Goal: Information Seeking & Learning: Learn about a topic

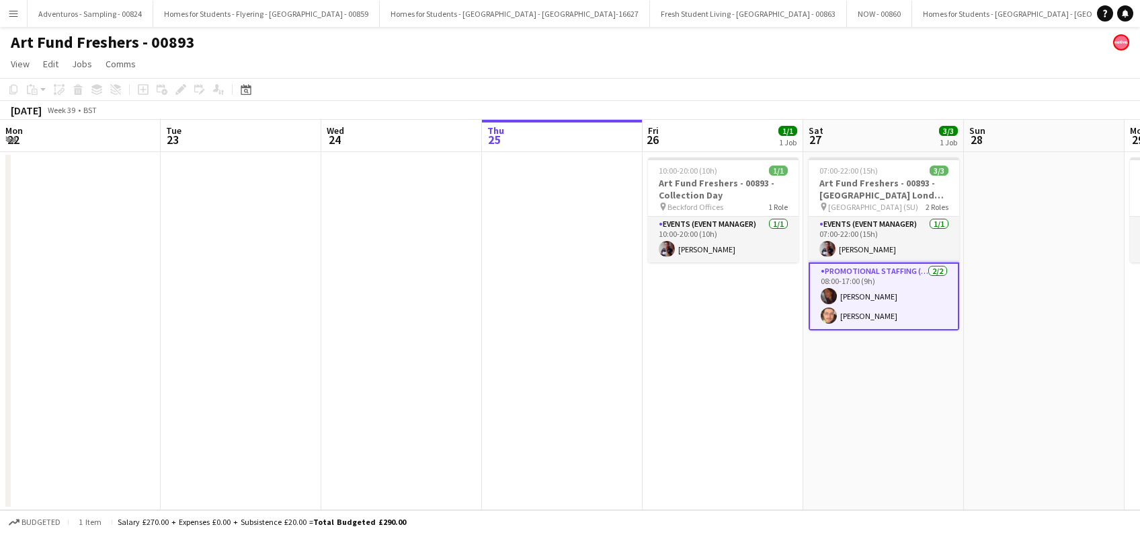
scroll to position [0, 463]
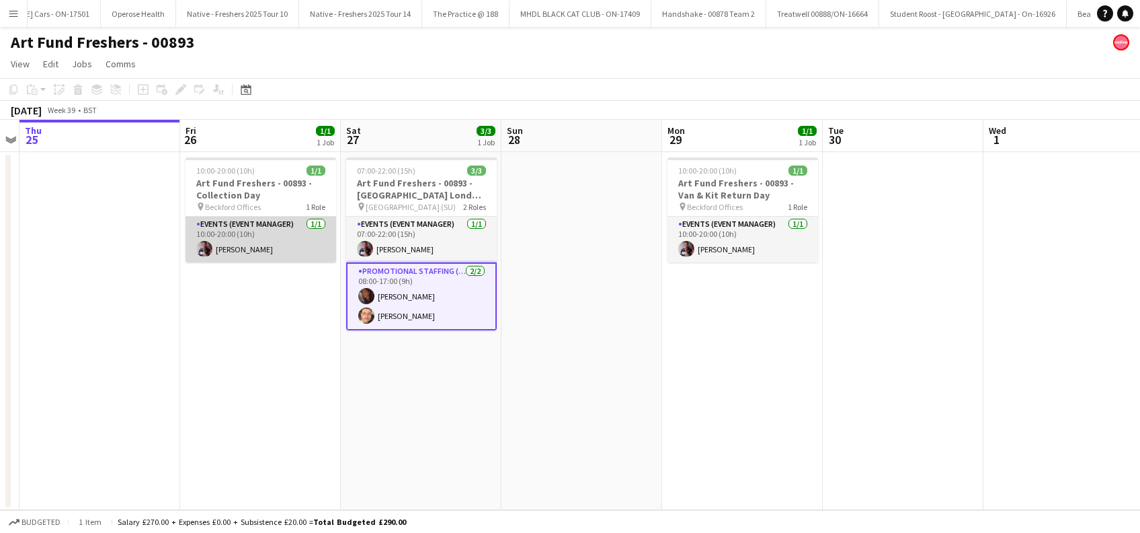
click at [259, 248] on app-card-role "Events (Event Manager) 1/1 10:00-20:00 (10h) Dan Strasters" at bounding box center [261, 240] width 151 height 46
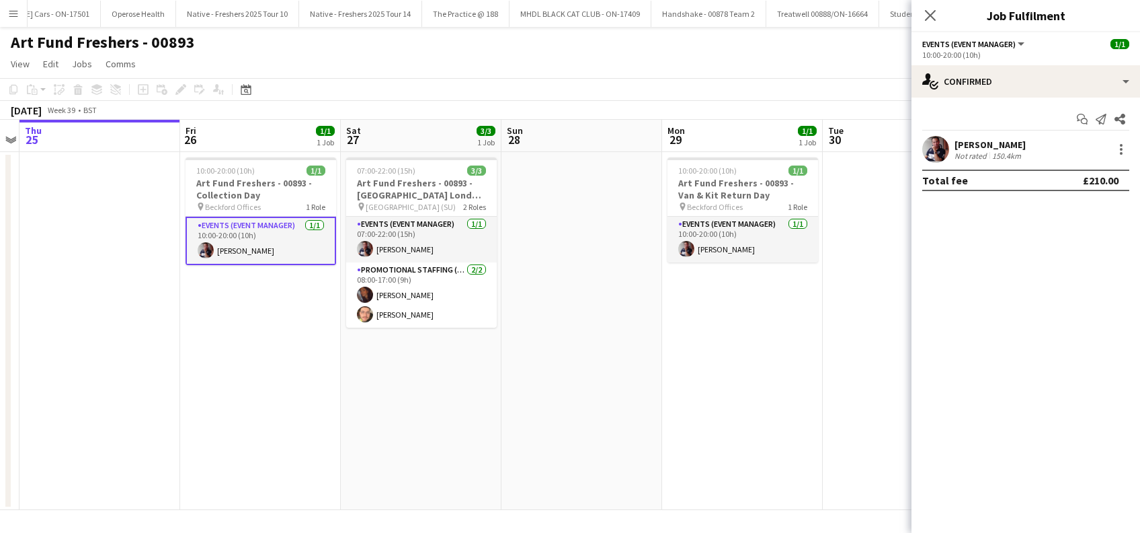
click at [992, 141] on div "Dan Strasters" at bounding box center [990, 145] width 71 height 12
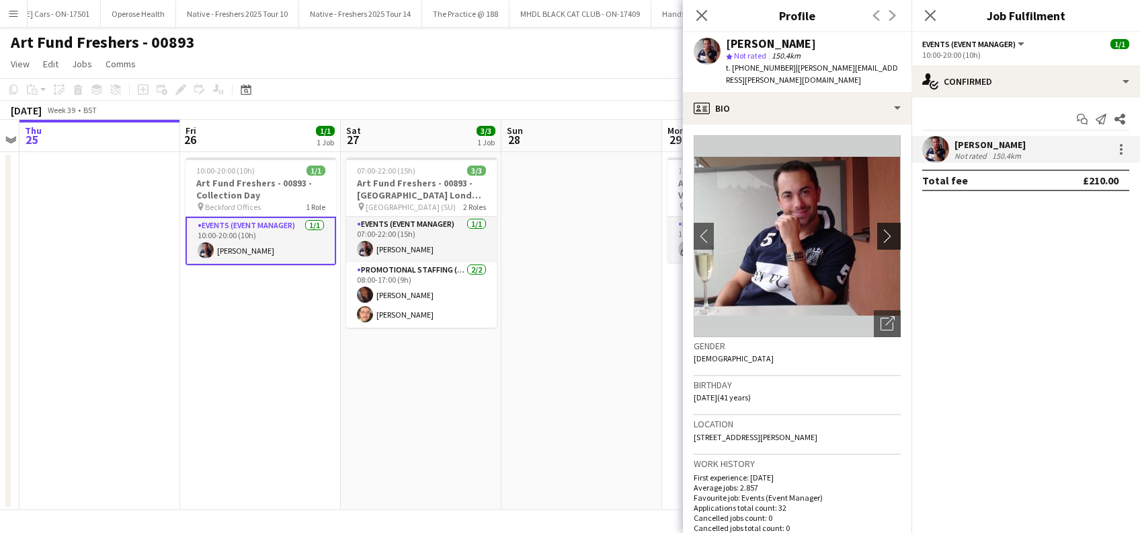
click at [881, 229] on app-icon "chevron-right" at bounding box center [891, 236] width 21 height 14
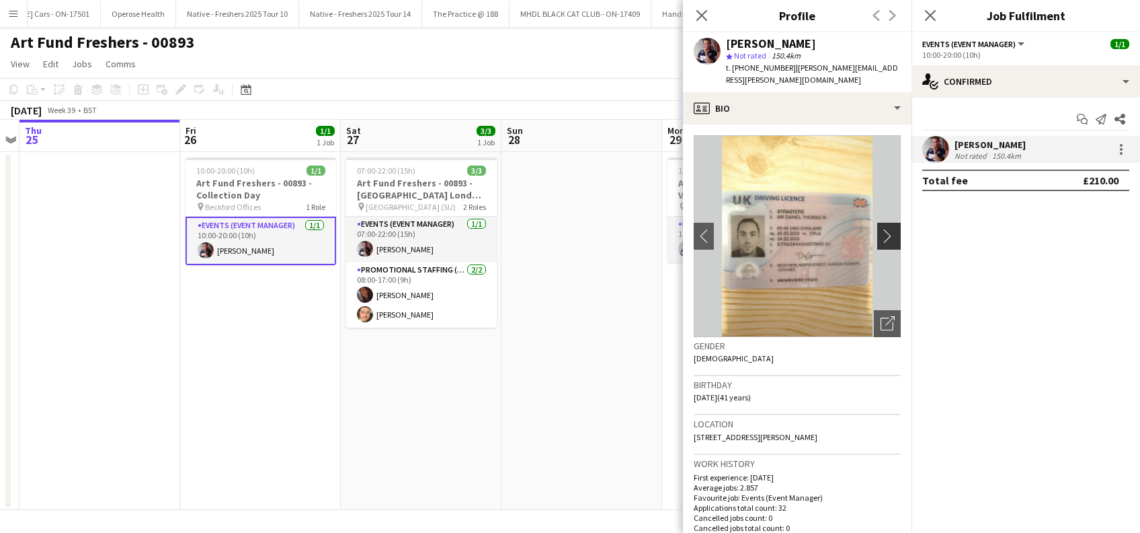
click at [881, 229] on app-icon "chevron-right" at bounding box center [891, 236] width 21 height 14
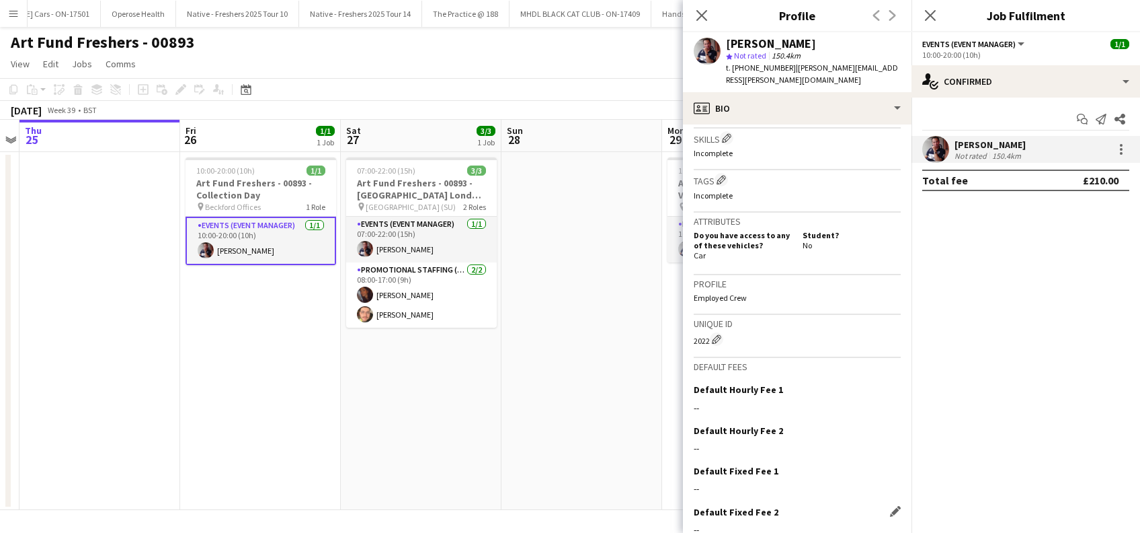
scroll to position [559, 0]
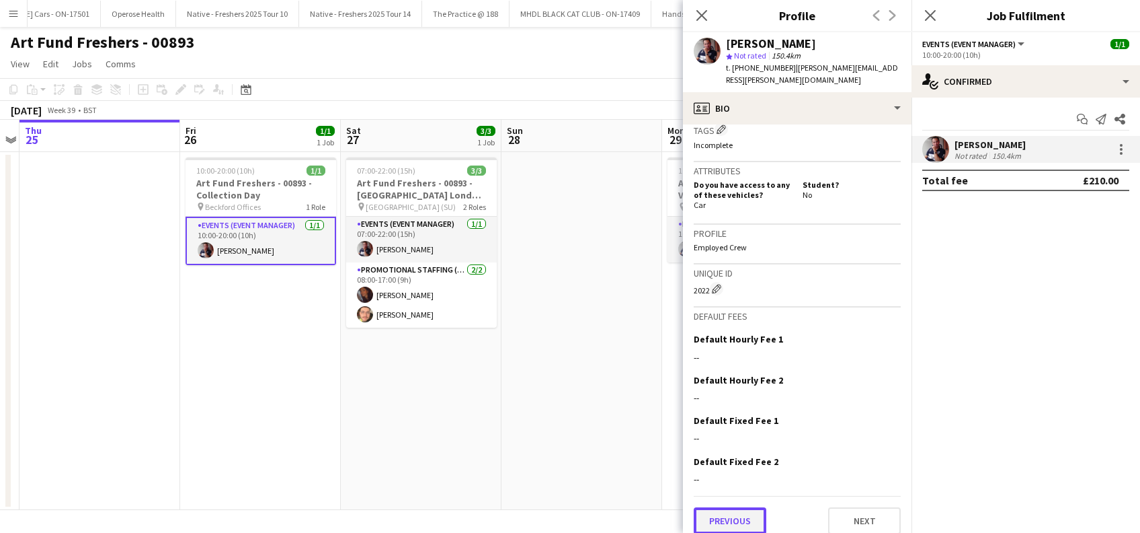
click at [733, 507] on button "Previous" at bounding box center [730, 520] width 73 height 27
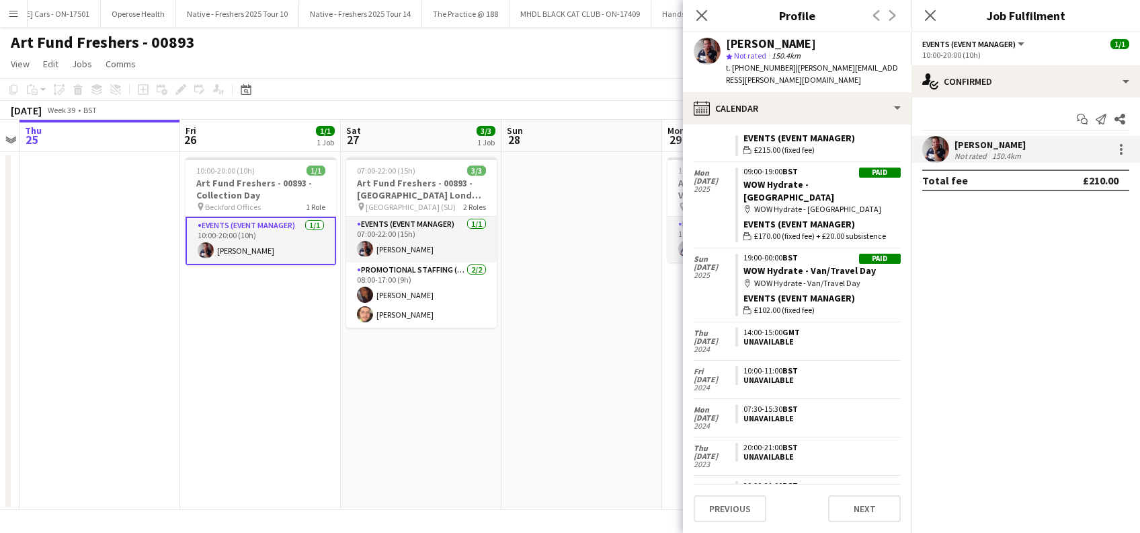
scroll to position [3150, 0]
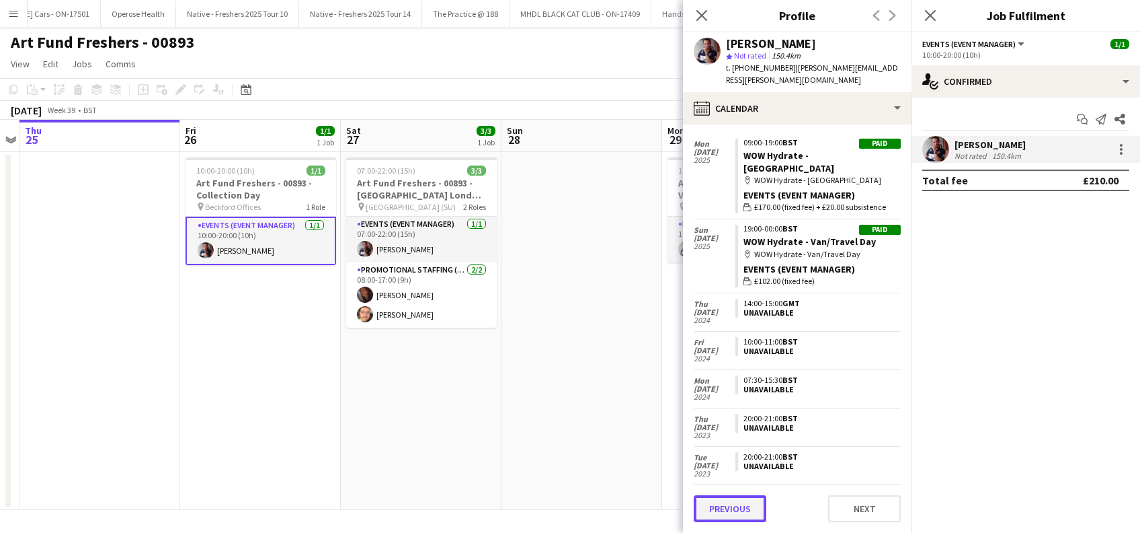
click at [737, 512] on button "Previous" at bounding box center [730, 508] width 73 height 27
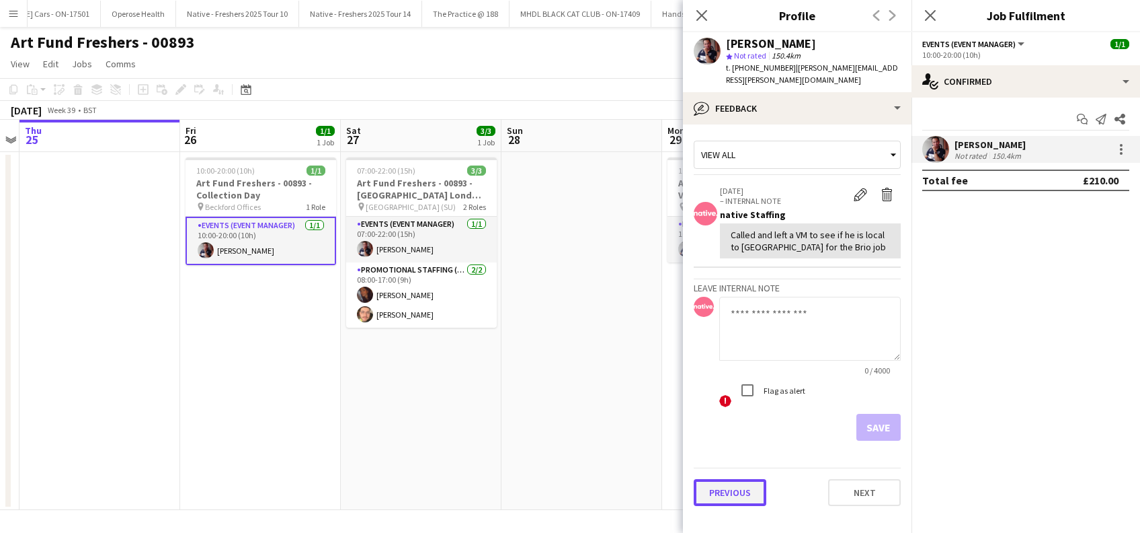
click at [730, 479] on button "Previous" at bounding box center [730, 492] width 73 height 27
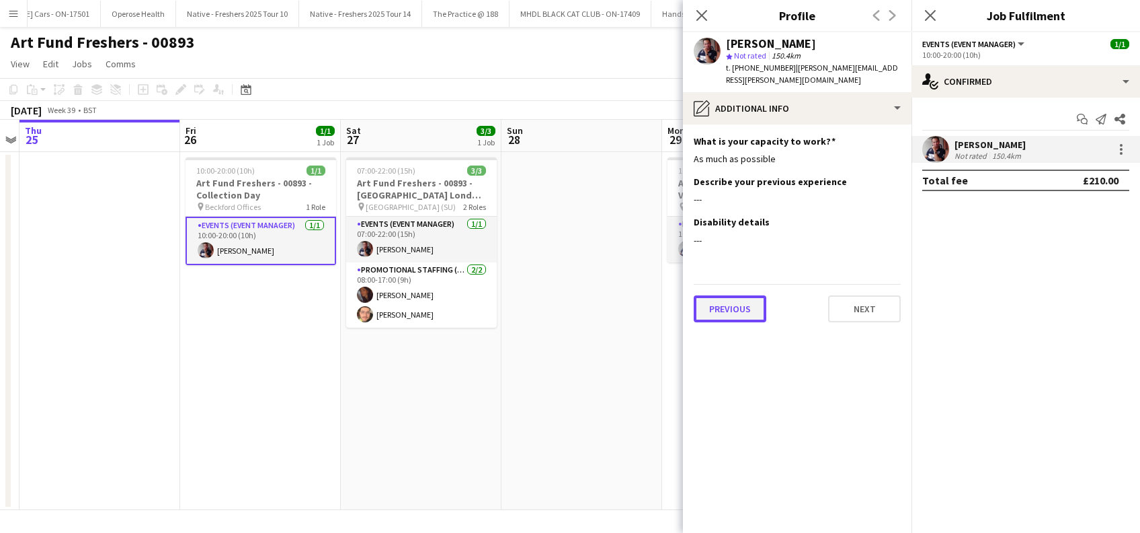
click at [743, 302] on button "Previous" at bounding box center [730, 308] width 73 height 27
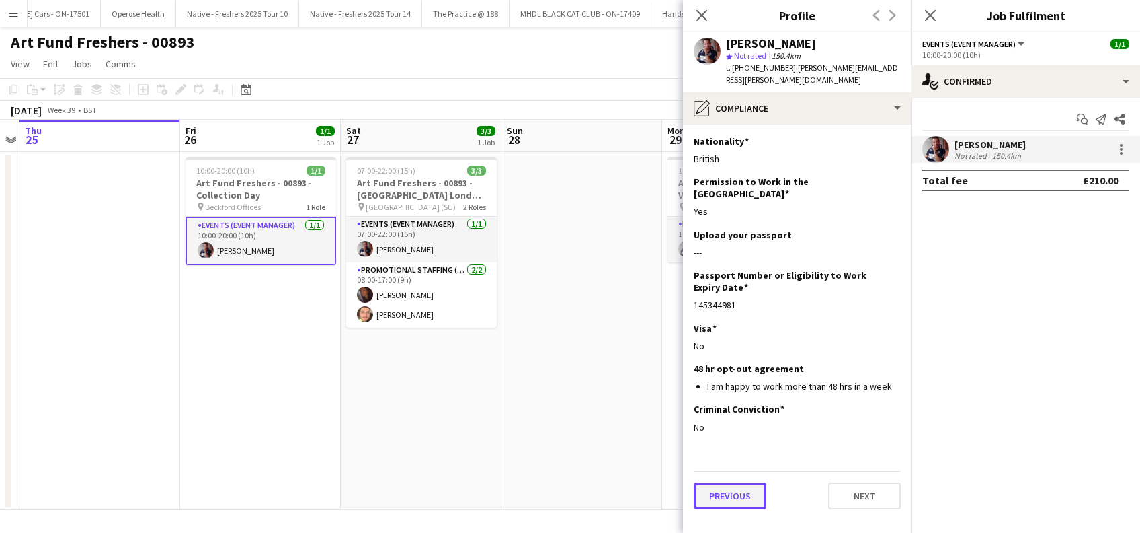
click at [726, 482] on button "Previous" at bounding box center [730, 495] width 73 height 27
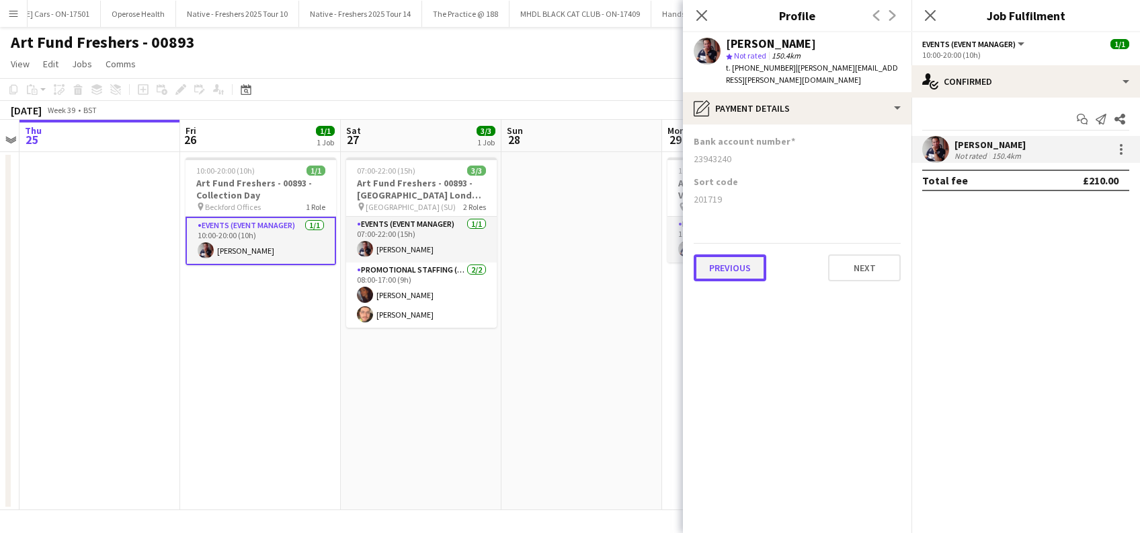
click at [722, 257] on button "Previous" at bounding box center [730, 267] width 73 height 27
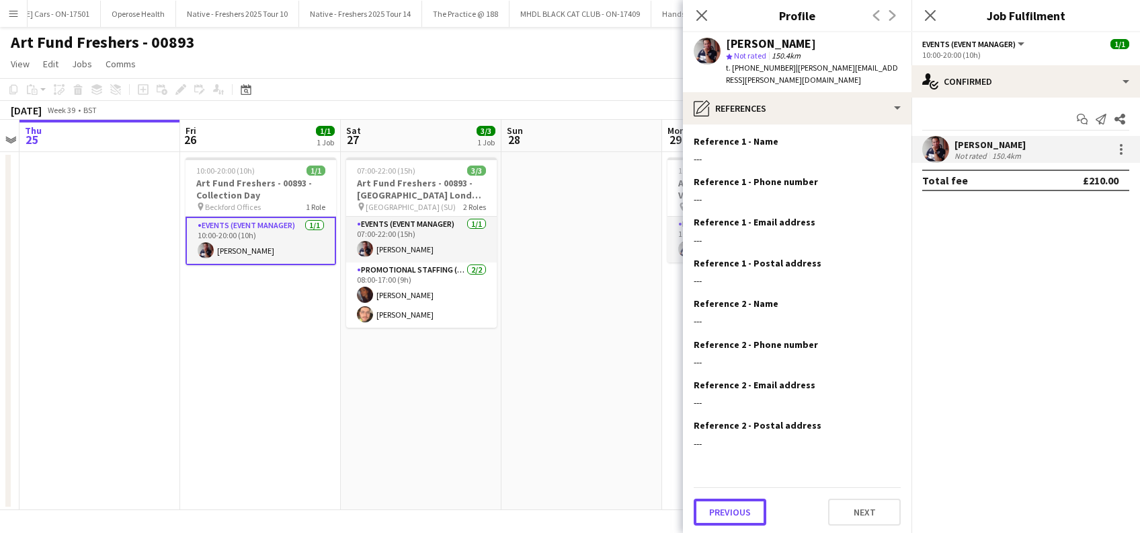
click at [729, 500] on button "Previous" at bounding box center [730, 511] width 73 height 27
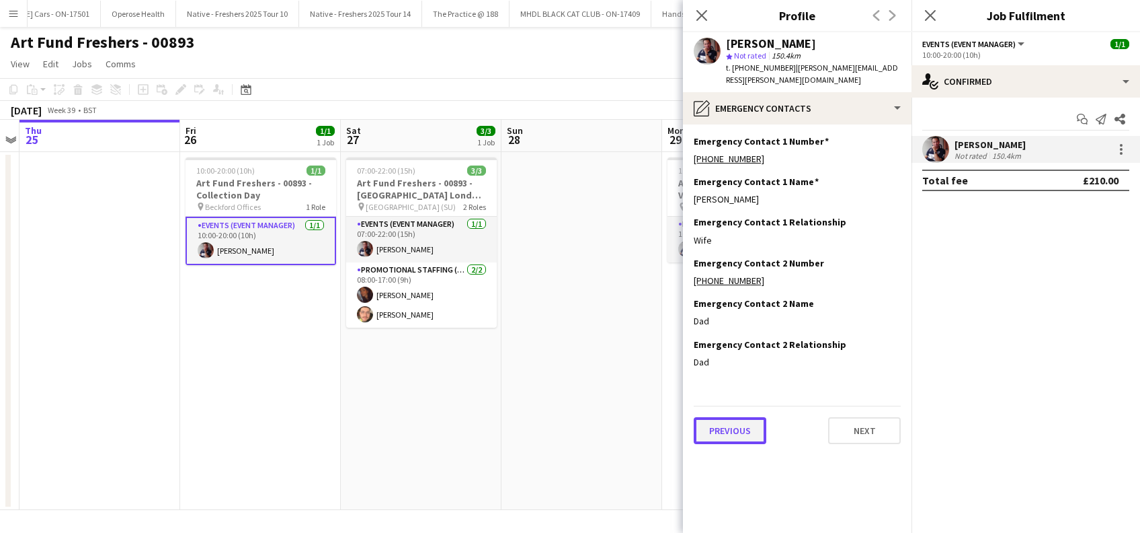
click at [724, 427] on button "Previous" at bounding box center [730, 430] width 73 height 27
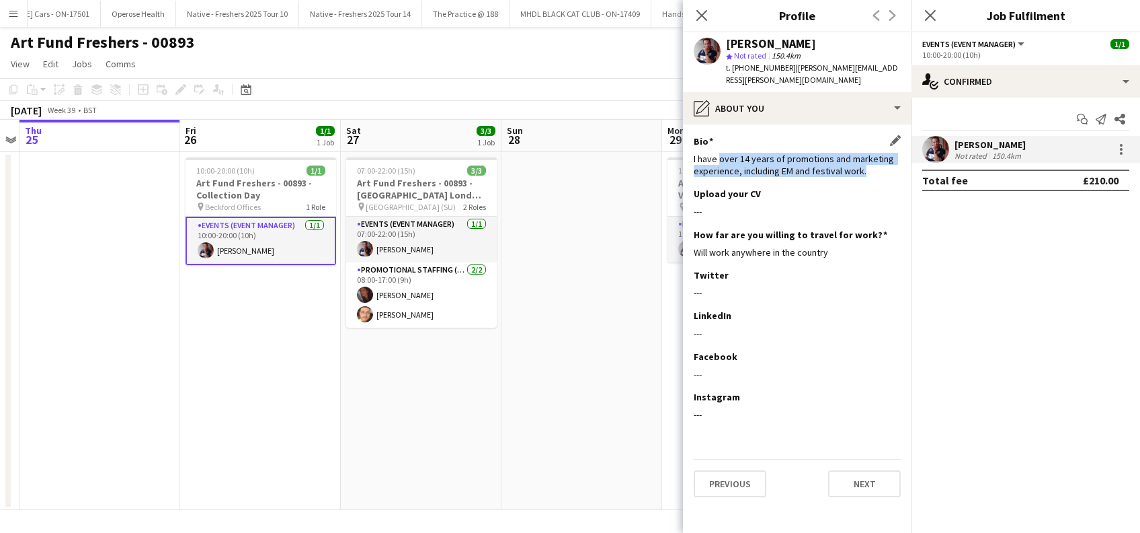
drag, startPoint x: 864, startPoint y: 158, endPoint x: 719, endPoint y: 142, distance: 145.5
click at [719, 153] on div "I have over 14 years of promotions and marketing experience, including EM and f…" at bounding box center [797, 165] width 207 height 24
copy div "over 14 years of promotions and marketing experience, including EM and festival…"
click at [705, 14] on icon at bounding box center [701, 15] width 13 height 13
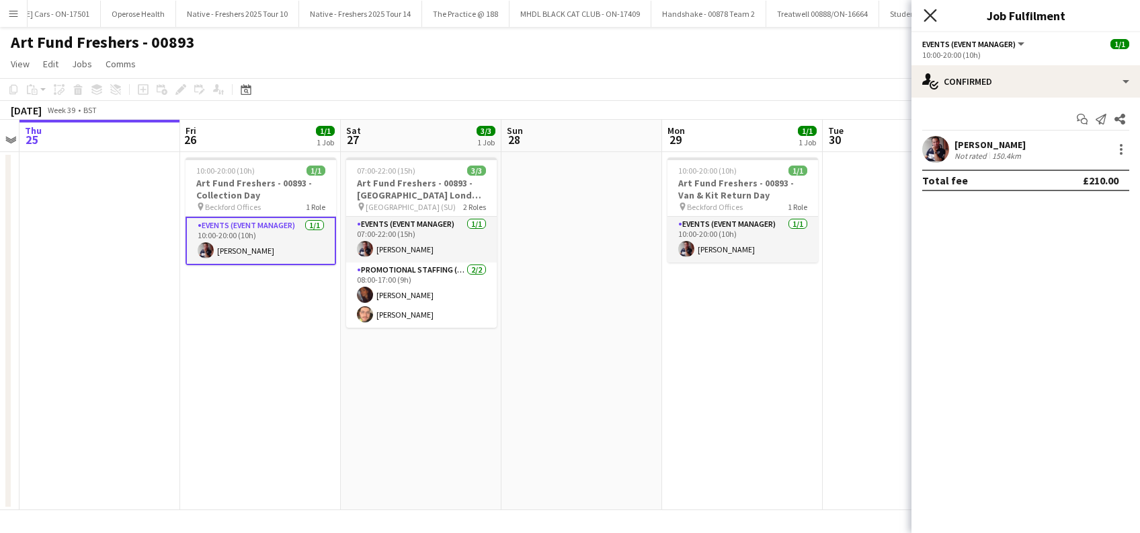
click at [936, 20] on icon "Close pop-in" at bounding box center [930, 15] width 13 height 13
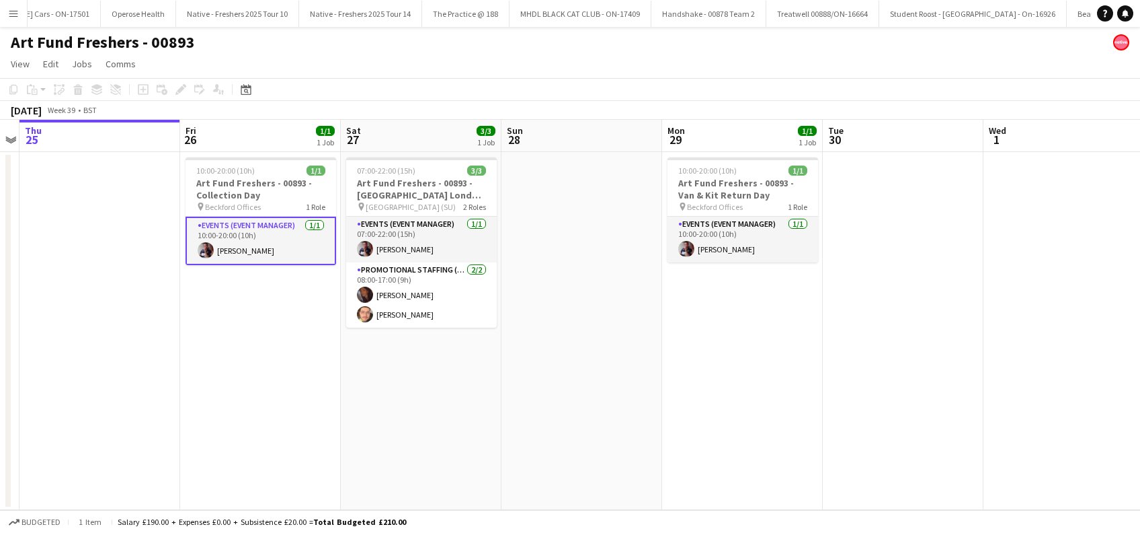
click at [476, 350] on app-date-cell "07:00-22:00 (15h) 3/3 Art Fund Freshers - 00893 - University of the Arts London…" at bounding box center [421, 331] width 161 height 358
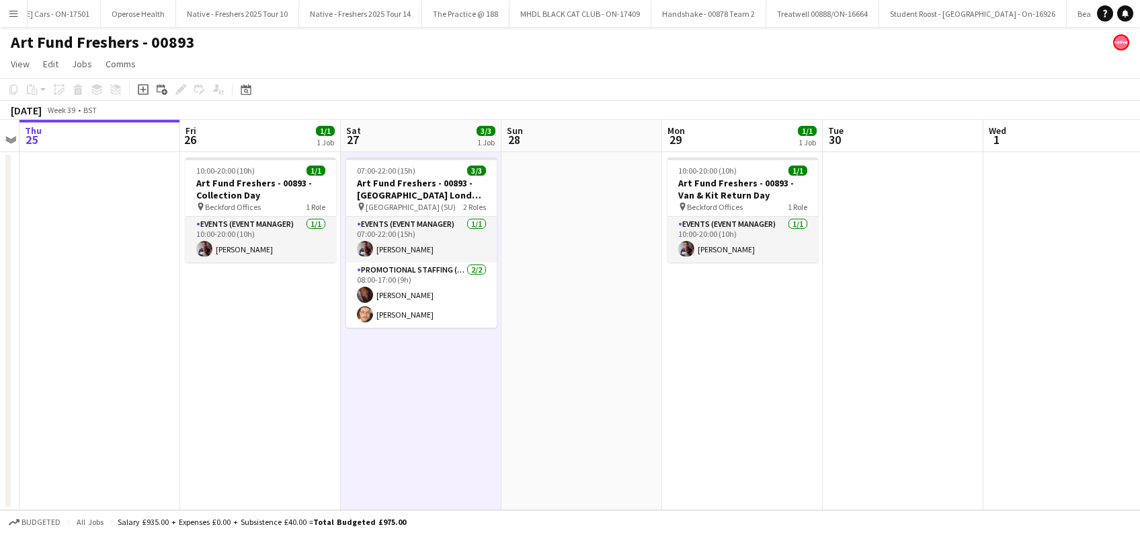
click at [593, 335] on app-date-cell at bounding box center [582, 331] width 161 height 358
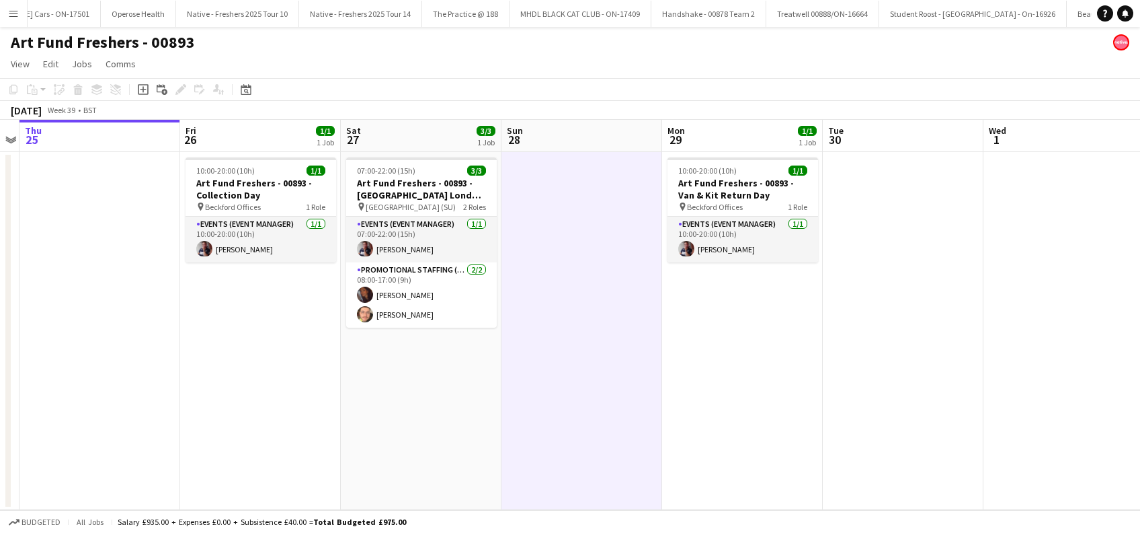
click at [292, 409] on app-date-cell "10:00-20:00 (10h) 1/1 Art Fund Freshers - 00893 - Collection Day pin Beckford O…" at bounding box center [260, 331] width 161 height 358
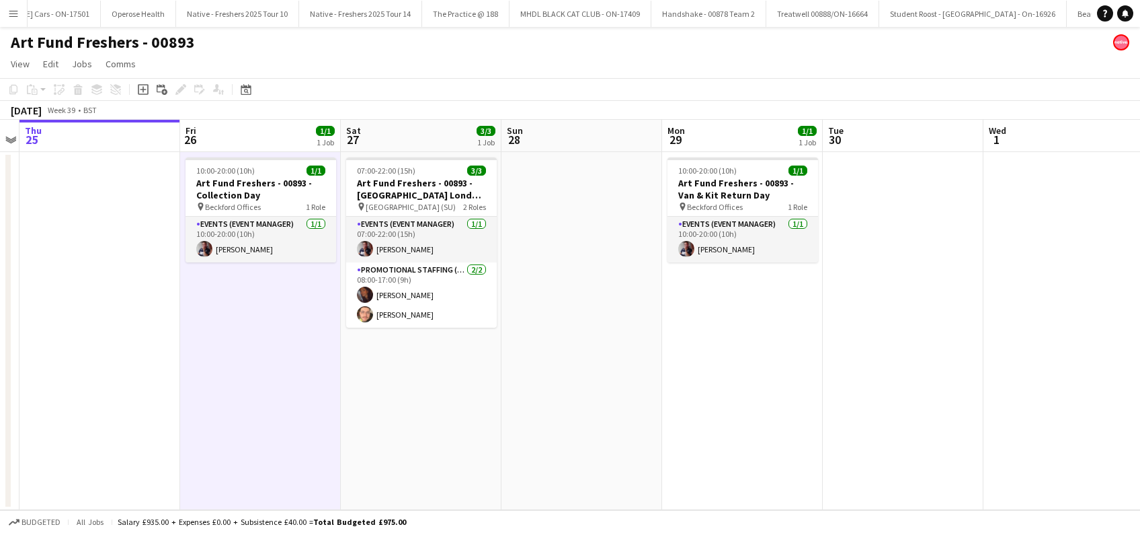
click at [401, 365] on app-date-cell "07:00-22:00 (15h) 3/3 Art Fund Freshers - 00893 - University of the Arts London…" at bounding box center [421, 331] width 161 height 358
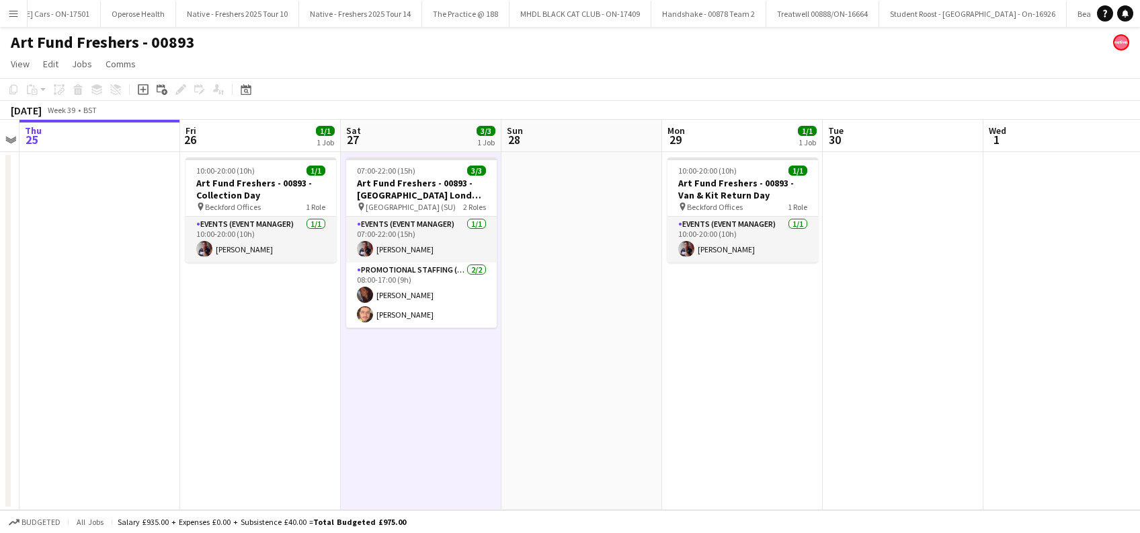
scroll to position [0, 462]
drag, startPoint x: 457, startPoint y: 399, endPoint x: 512, endPoint y: 366, distance: 64.0
click at [457, 399] on app-date-cell "07:00-22:00 (15h) 3/3 Art Fund Freshers - 00893 - University of the Arts London…" at bounding box center [422, 331] width 161 height 358
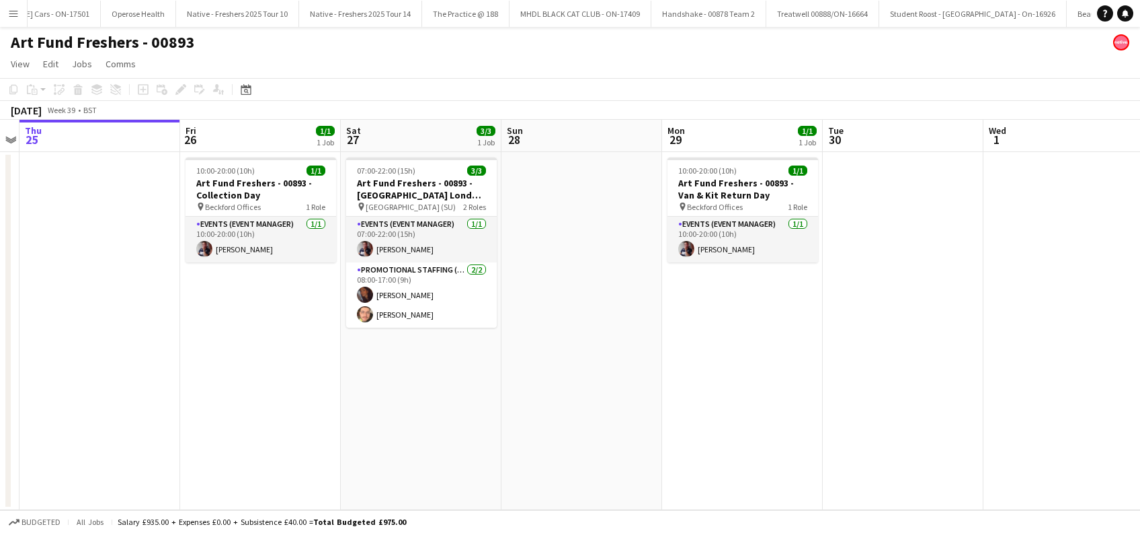
click at [597, 354] on app-date-cell at bounding box center [582, 331] width 161 height 358
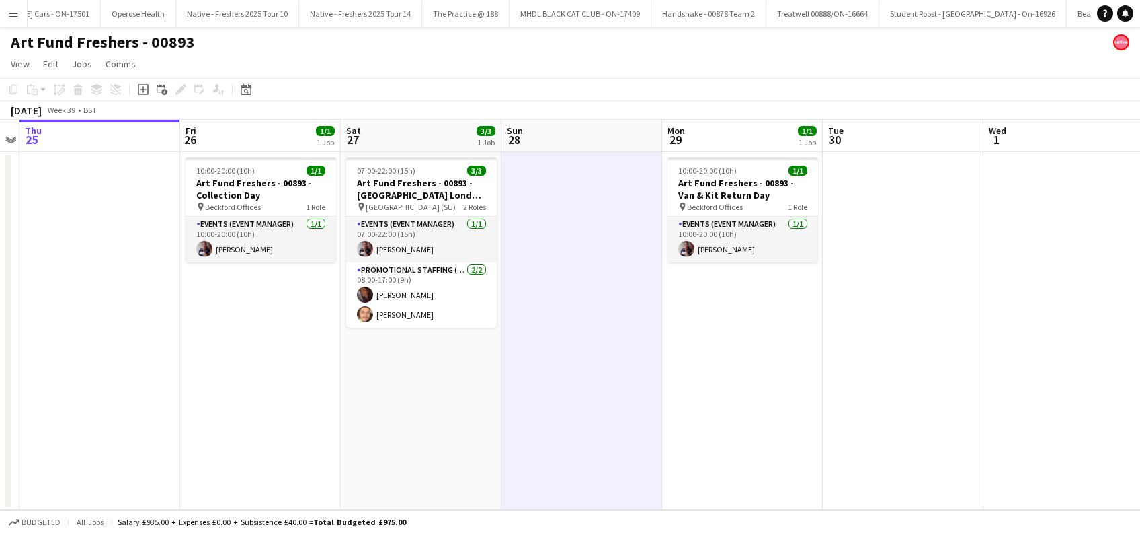
click at [375, 362] on app-date-cell "07:00-22:00 (15h) 3/3 Art Fund Freshers - 00893 - University of the Arts London…" at bounding box center [421, 331] width 161 height 358
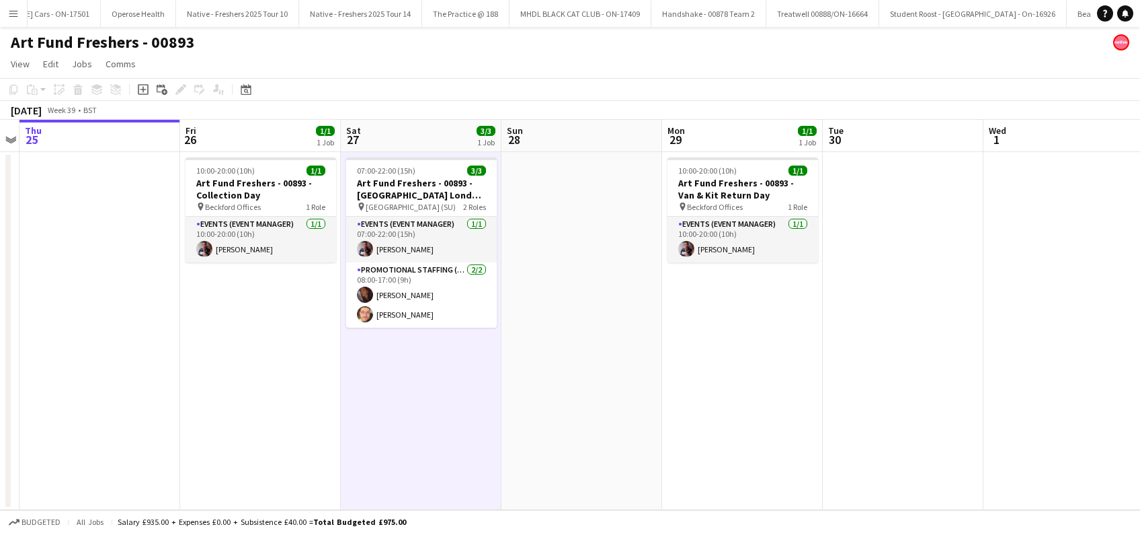
click at [566, 349] on app-date-cell at bounding box center [582, 331] width 161 height 358
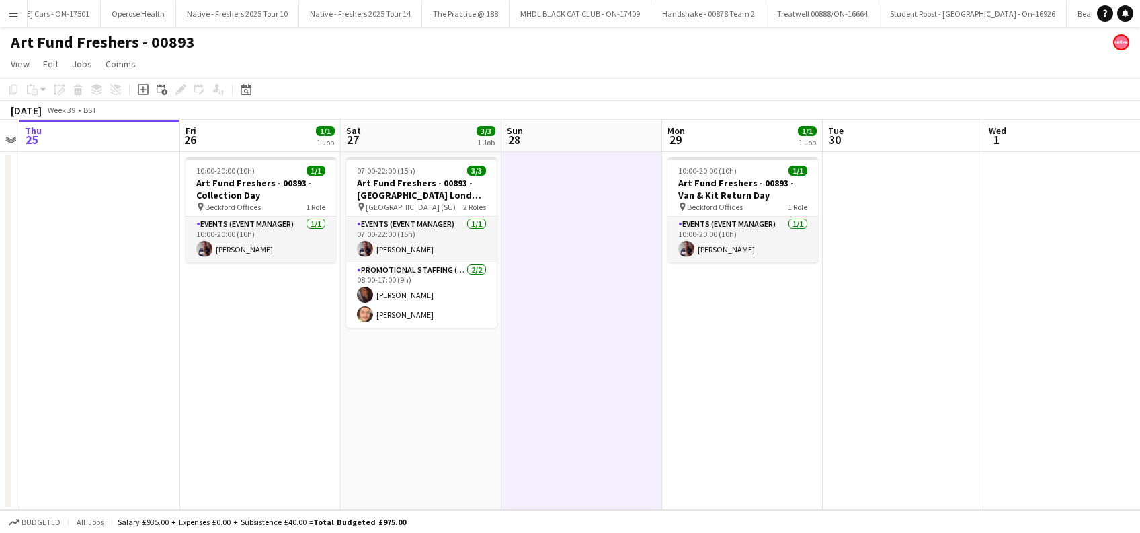
scroll to position [0, 462]
click at [600, 262] on app-date-cell at bounding box center [582, 331] width 161 height 358
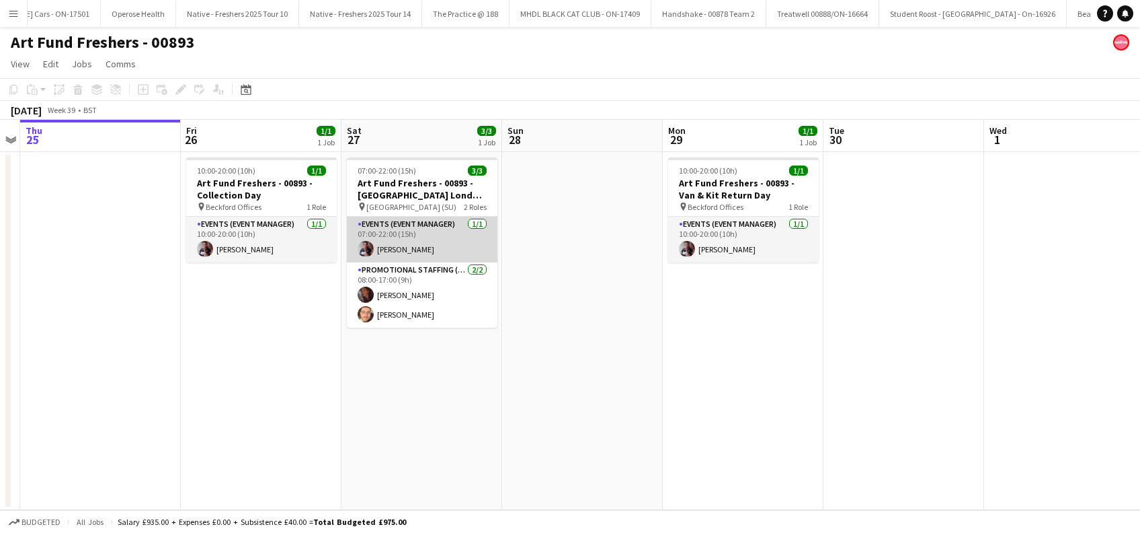
click at [409, 250] on app-card-role "Events (Event Manager) 1/1 07:00-22:00 (15h) Dan Strasters" at bounding box center [422, 240] width 151 height 46
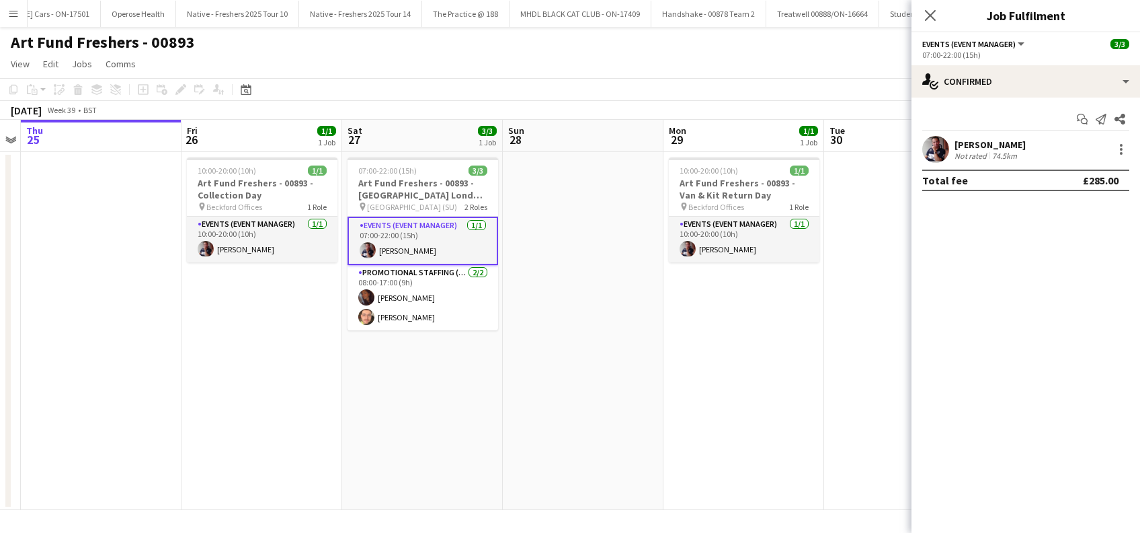
click at [987, 143] on div "Dan Strasters" at bounding box center [990, 145] width 71 height 12
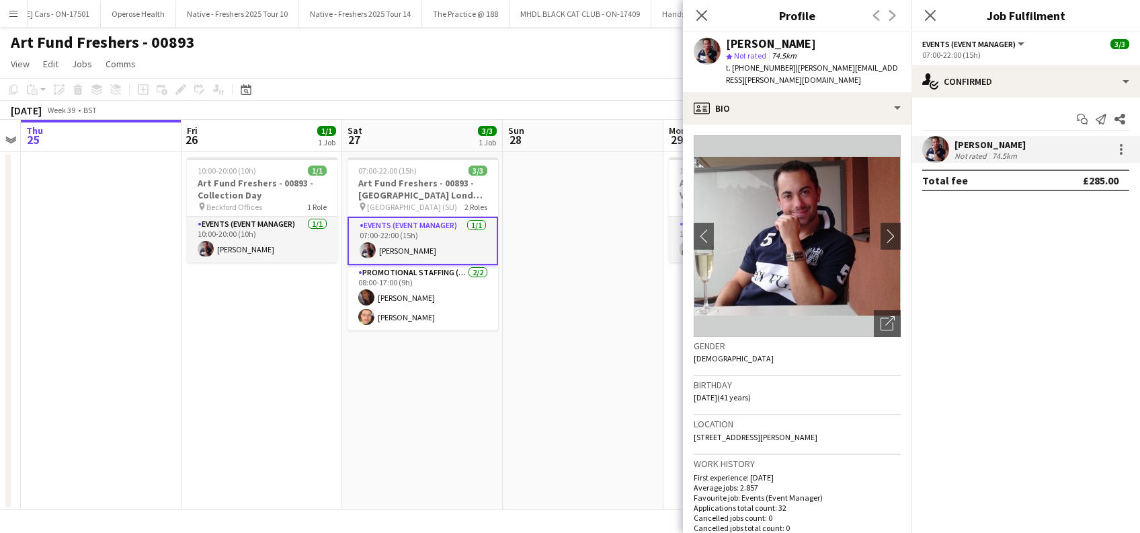
drag, startPoint x: 786, startPoint y: 68, endPoint x: 721, endPoint y: 52, distance: 67.2
click at [721, 52] on div "Dan Strasters star Not rated 74.5km t. +447930222151 | dan.strasters@sky.com" at bounding box center [797, 62] width 229 height 60
copy div "Dan Strasters star Not rated 74.5km t. +447930222151"
click at [417, 365] on app-date-cell "07:00-22:00 (15h) 3/3 Art Fund Freshers - 00893 - University of the Arts London…" at bounding box center [422, 331] width 161 height 358
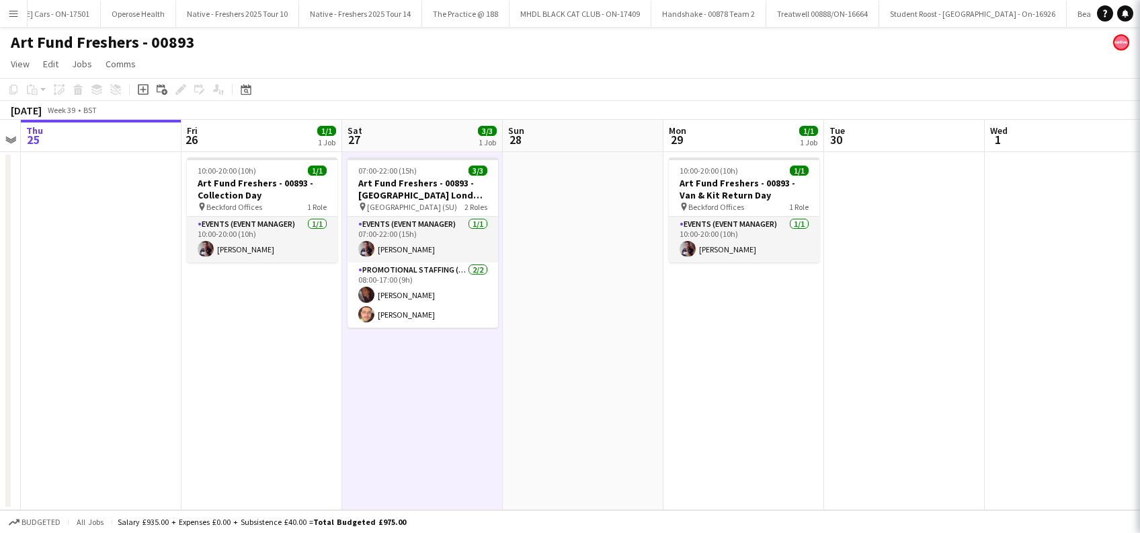
scroll to position [0, 461]
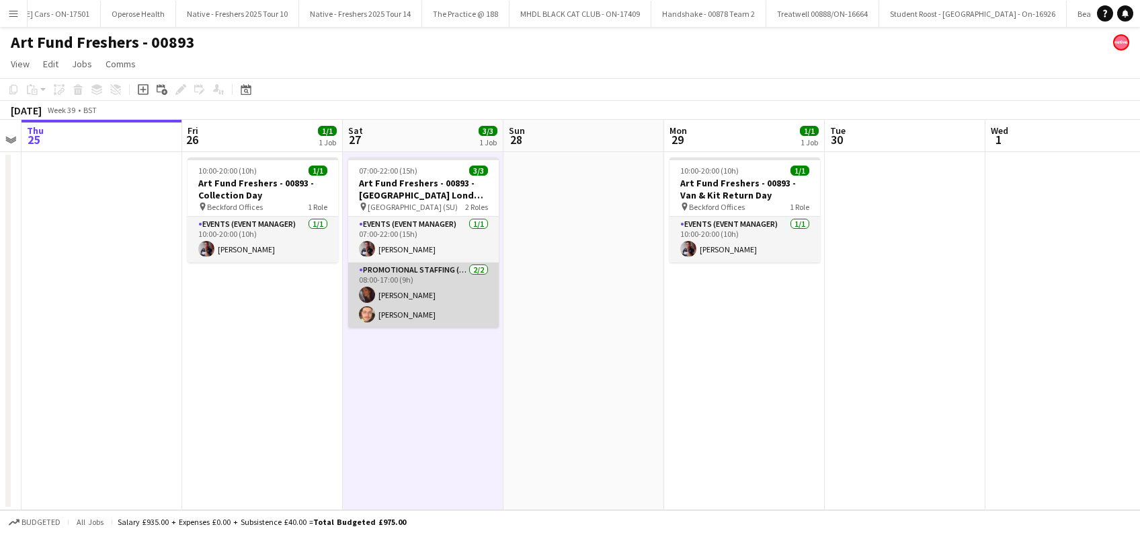
click at [416, 292] on app-card-role "Promotional Staffing (Brand Ambassadors) 2/2 08:00-17:00 (9h) Sanjana Ramlall D…" at bounding box center [423, 294] width 151 height 65
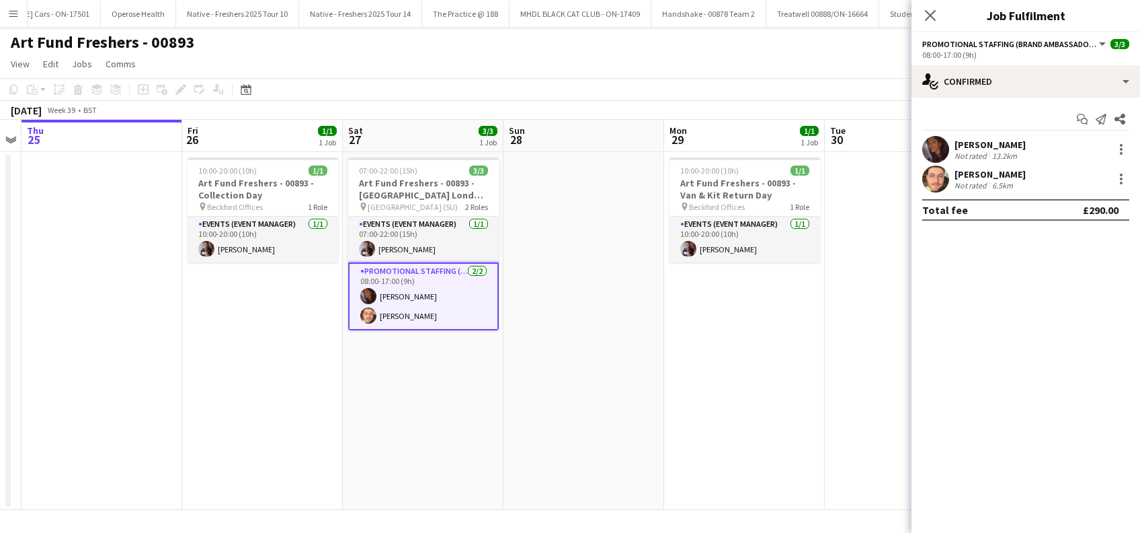
click at [1001, 145] on div "[PERSON_NAME]" at bounding box center [990, 145] width 71 height 12
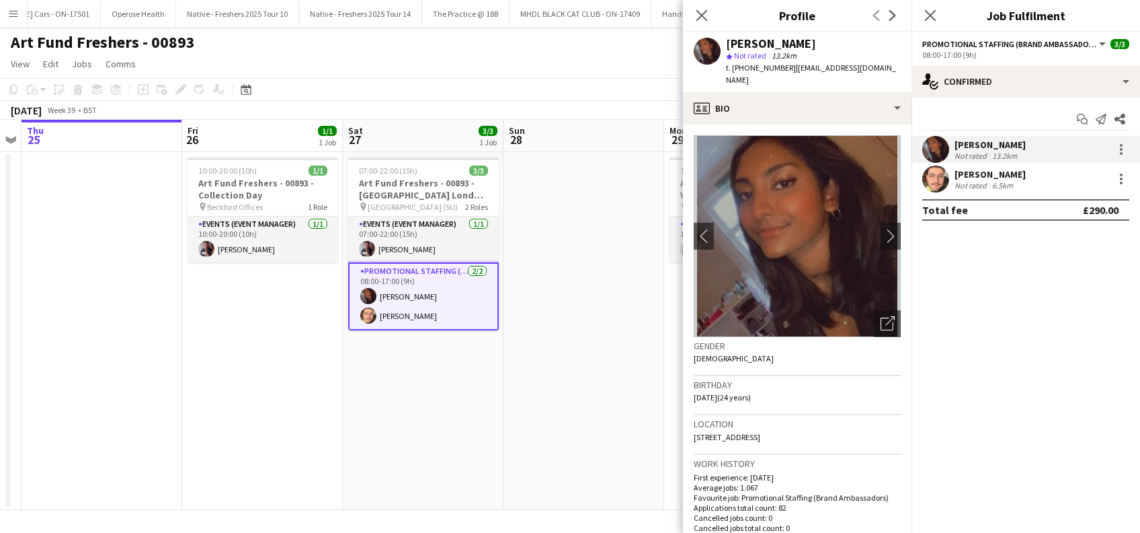
drag, startPoint x: 896, startPoint y: 69, endPoint x: 793, endPoint y: 68, distance: 103.6
click at [793, 68] on div "Sanjana Ramlall star Not rated 13.2km t. +4407506565160 | ramlallurishita@yahoo…" at bounding box center [797, 62] width 229 height 60
copy span "ramlallurishita@yahoo.co.uk"
click at [1001, 173] on div "David Fanning" at bounding box center [990, 174] width 71 height 12
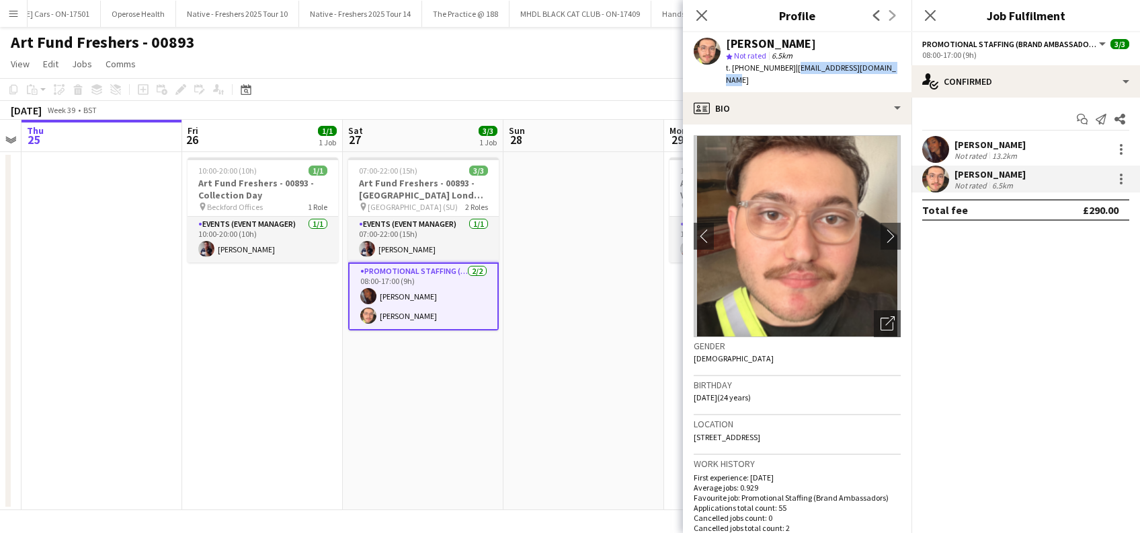
drag, startPoint x: 894, startPoint y: 67, endPoint x: 789, endPoint y: 71, distance: 104.3
click at [789, 71] on div "David Fanning star Not rated 6.5km t. +447925246519 | davidfanning696@gmail.com" at bounding box center [797, 62] width 229 height 60
copy span "davidfanning696@gmail.com"
click at [424, 361] on app-date-cell "07:00-22:00 (15h) 3/3 Art Fund Freshers - 00893 - University of the Arts London…" at bounding box center [423, 331] width 161 height 358
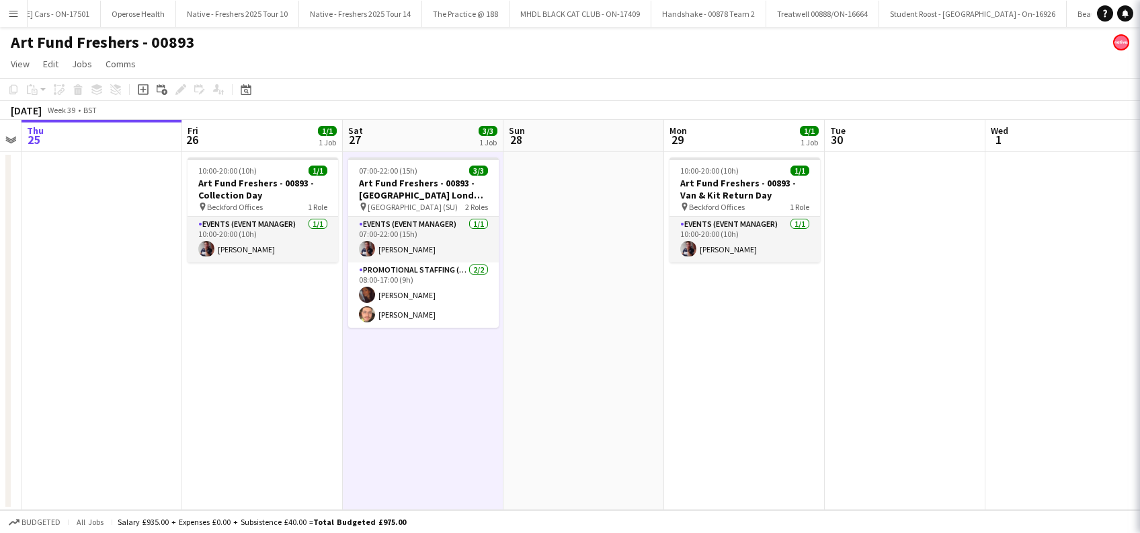
click at [516, 368] on app-date-cell at bounding box center [584, 331] width 161 height 358
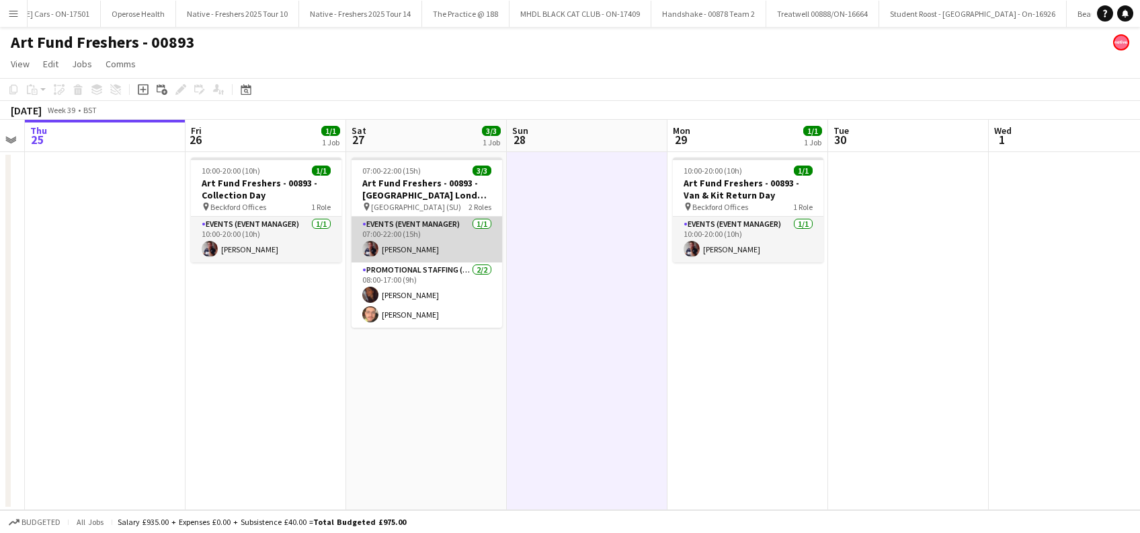
click at [417, 242] on app-card-role "Events (Event Manager) 1/1 07:00-22:00 (15h) Dan Strasters" at bounding box center [427, 240] width 151 height 46
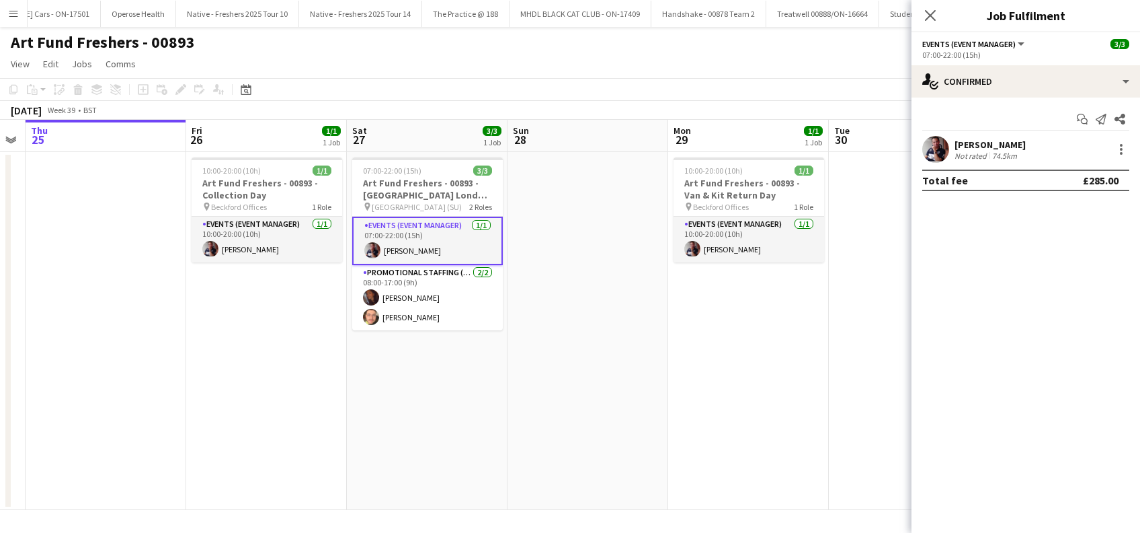
click at [984, 139] on div "Dan Strasters" at bounding box center [990, 145] width 71 height 12
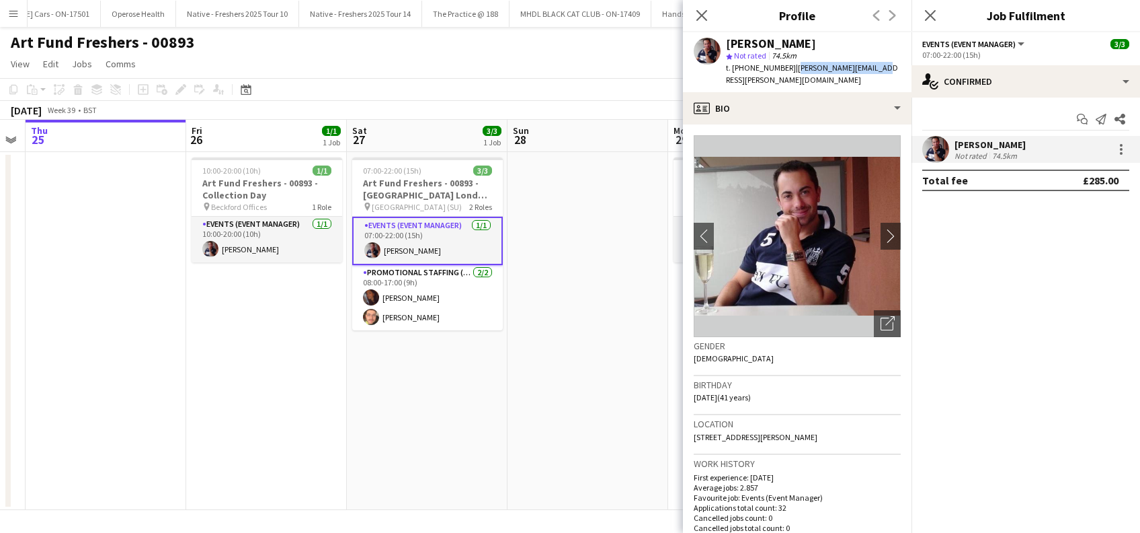
drag, startPoint x: 877, startPoint y: 68, endPoint x: 791, endPoint y: 69, distance: 86.1
click at [791, 69] on app-profile-header "Dan Strasters star Not rated 74.5km t. +447930222151 | dan.strasters@sky.com" at bounding box center [797, 62] width 229 height 60
copy span "dan.strasters@sky.com"
click at [812, 65] on span "| dan.strasters@sky.com" at bounding box center [812, 74] width 172 height 22
click at [876, 66] on div "Dan Strasters star Not rated 74.5km t. +447930222151 | dan.strasters@sky.com" at bounding box center [797, 62] width 229 height 60
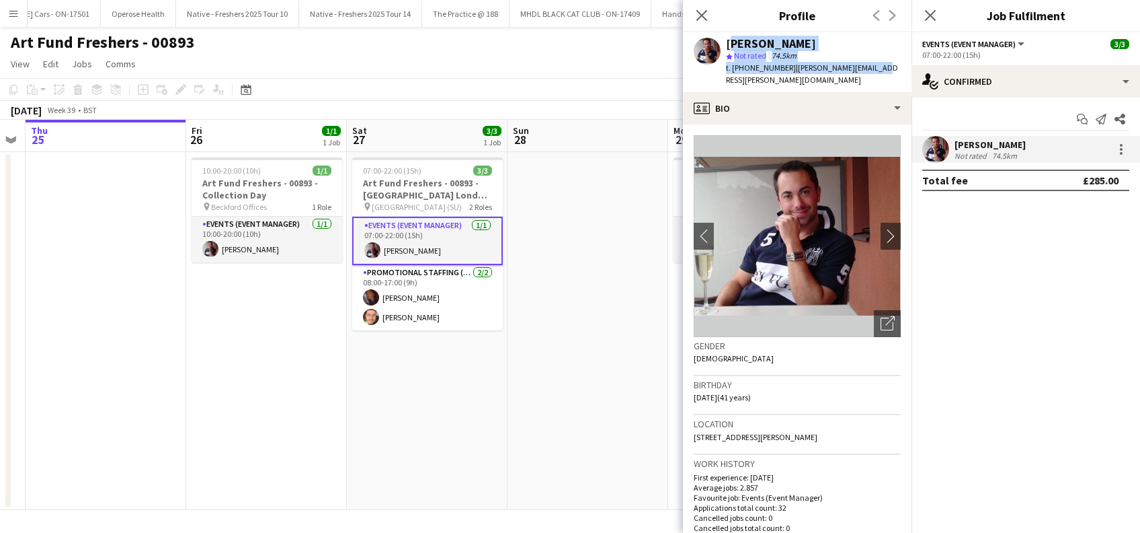
drag, startPoint x: 878, startPoint y: 67, endPoint x: 725, endPoint y: 43, distance: 155.1
click at [725, 43] on div "Dan Strasters star Not rated 74.5km t. +447930222151 | dan.strasters@sky.com" at bounding box center [797, 62] width 229 height 60
copy div "Dan Strasters star Not rated 74.5km t. +447930222151 | dan.strasters@sky.com"
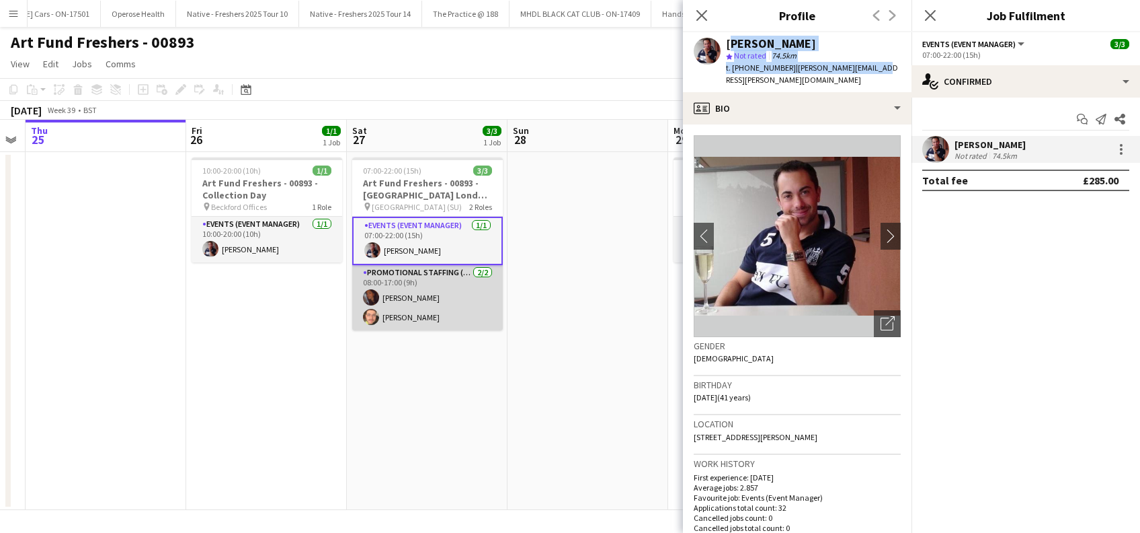
click at [414, 295] on app-card-role "Promotional Staffing (Brand Ambassadors) 2/2 08:00-17:00 (9h) Sanjana Ramlall D…" at bounding box center [427, 297] width 151 height 65
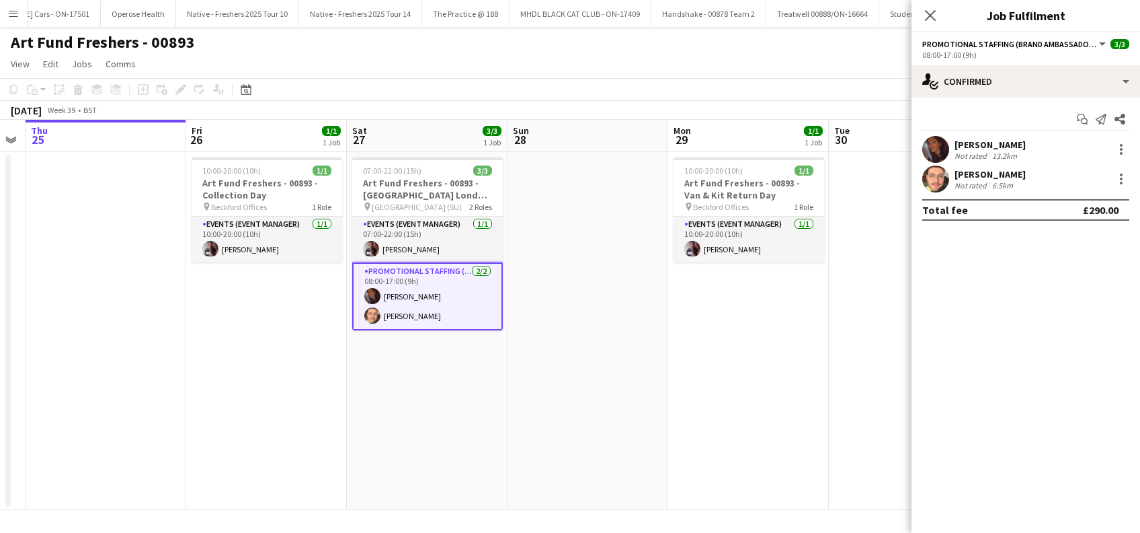
click at [1011, 143] on div "Sanjana Ramlall" at bounding box center [990, 145] width 71 height 12
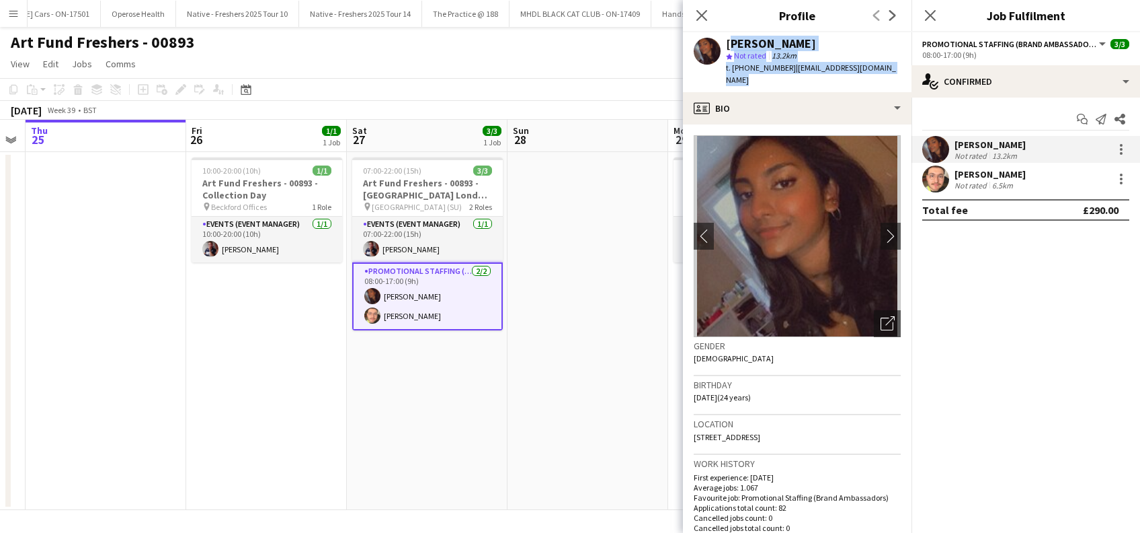
drag, startPoint x: 894, startPoint y: 70, endPoint x: 728, endPoint y: 43, distance: 167.6
click at [728, 43] on div "Sanjana Ramlall star Not rated 13.2km t. +4407506565160 | ramlallurishita@yahoo…" at bounding box center [797, 62] width 229 height 60
copy div "Sanjana Ramlall star Not rated 13.2km t. +4407506565160 | ramlallurishita@yahoo…"
click at [974, 177] on div "David Fanning" at bounding box center [990, 174] width 71 height 12
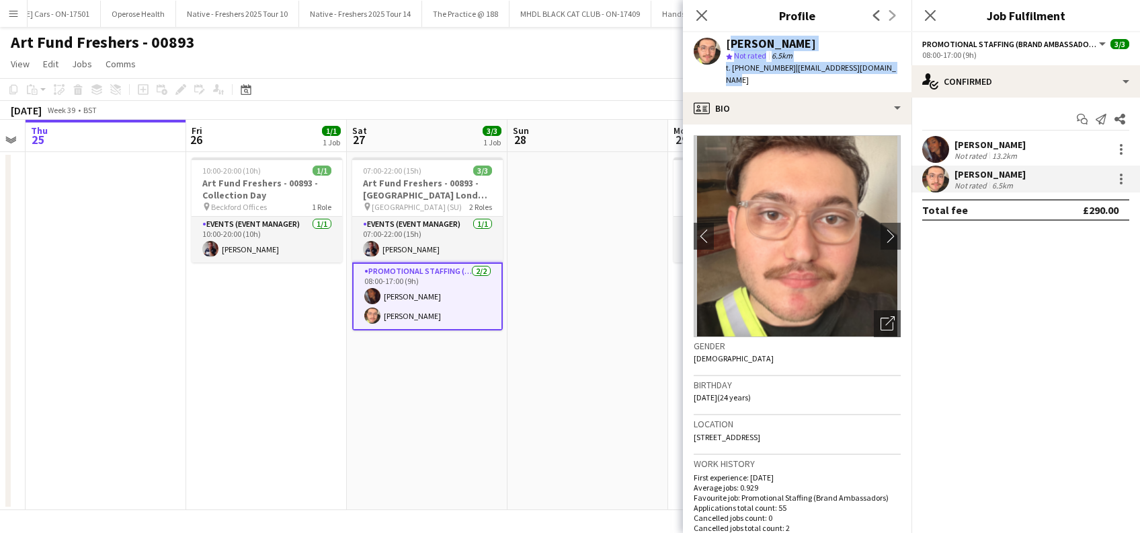
drag, startPoint x: 896, startPoint y: 70, endPoint x: 728, endPoint y: 40, distance: 170.7
click at [728, 40] on div "David Fanning star Not rated 6.5km t. +447925246519 | davidfanning696@gmail.com" at bounding box center [797, 62] width 229 height 60
copy div "David Fanning star Not rated 6.5km t. +447925246519 | davidfanning696@gmail.com"
click at [703, 19] on icon "Close pop-in" at bounding box center [701, 15] width 13 height 13
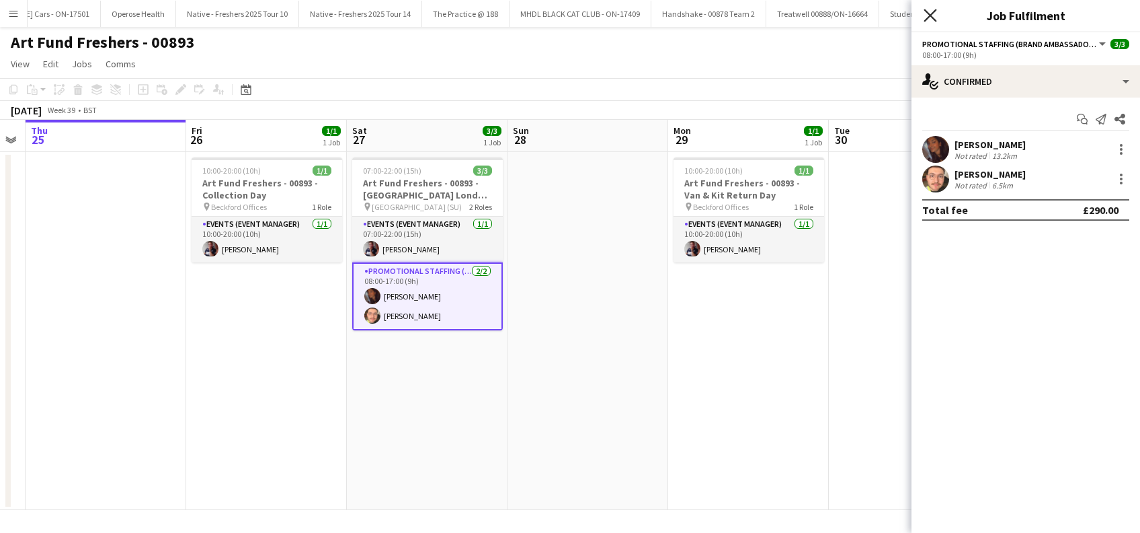
click at [935, 11] on icon at bounding box center [930, 15] width 13 height 13
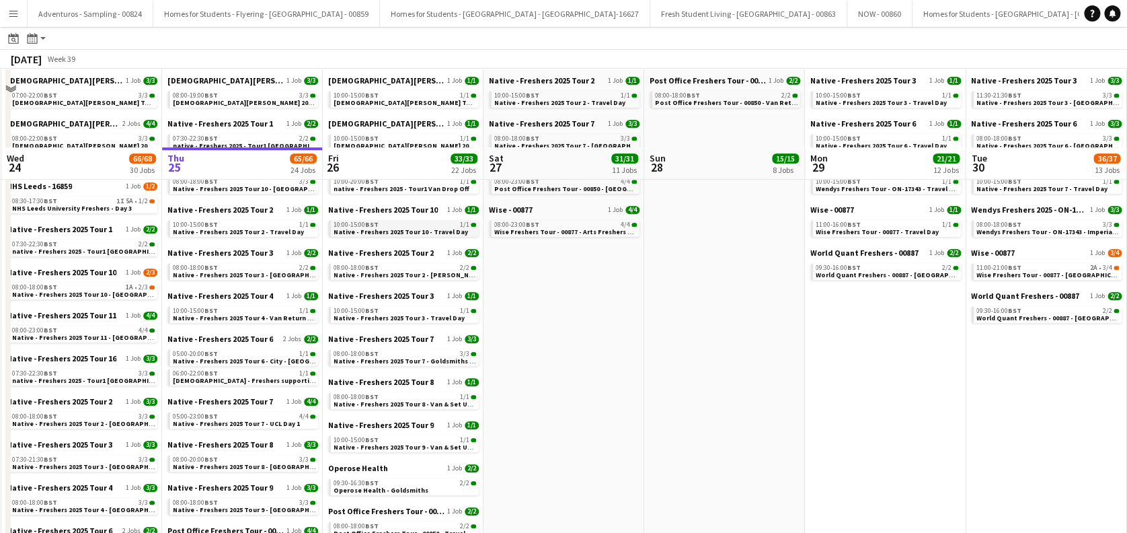
scroll to position [448, 0]
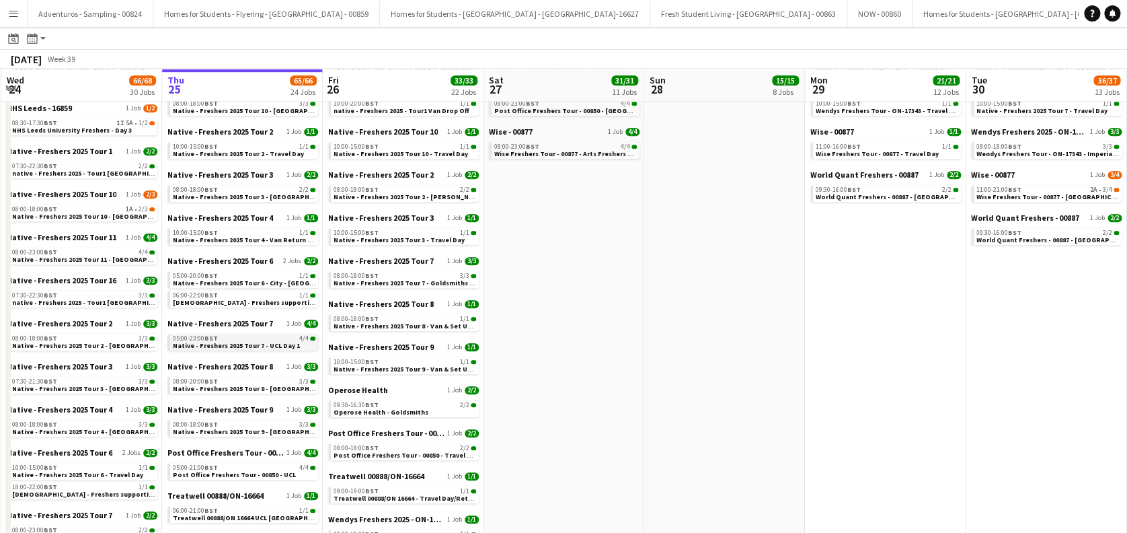
click at [273, 346] on span "Native - Freshers 2025 Tour 7 - UCL Day 1" at bounding box center [236, 345] width 127 height 9
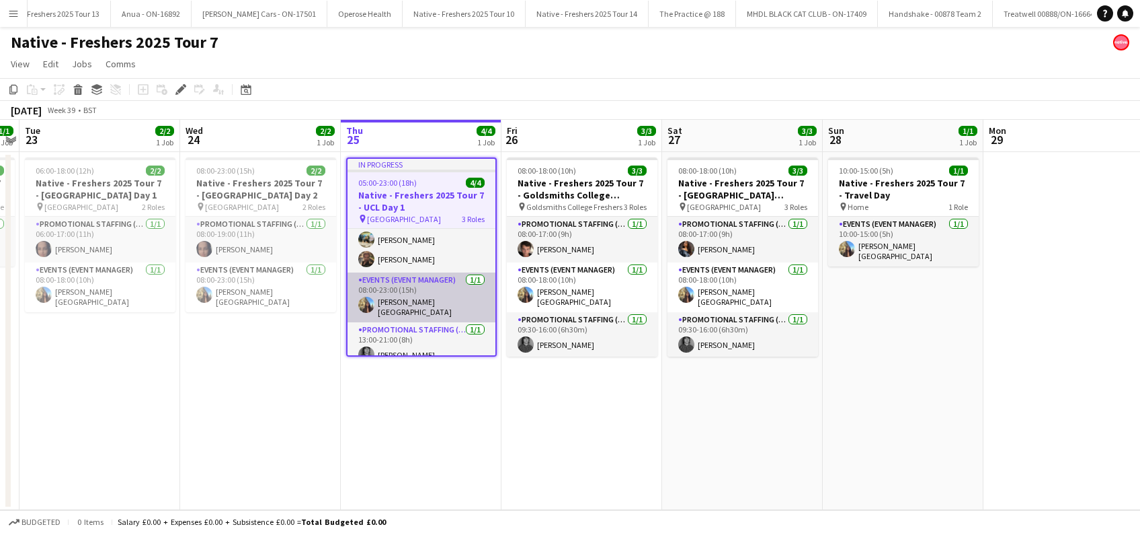
scroll to position [30, 0]
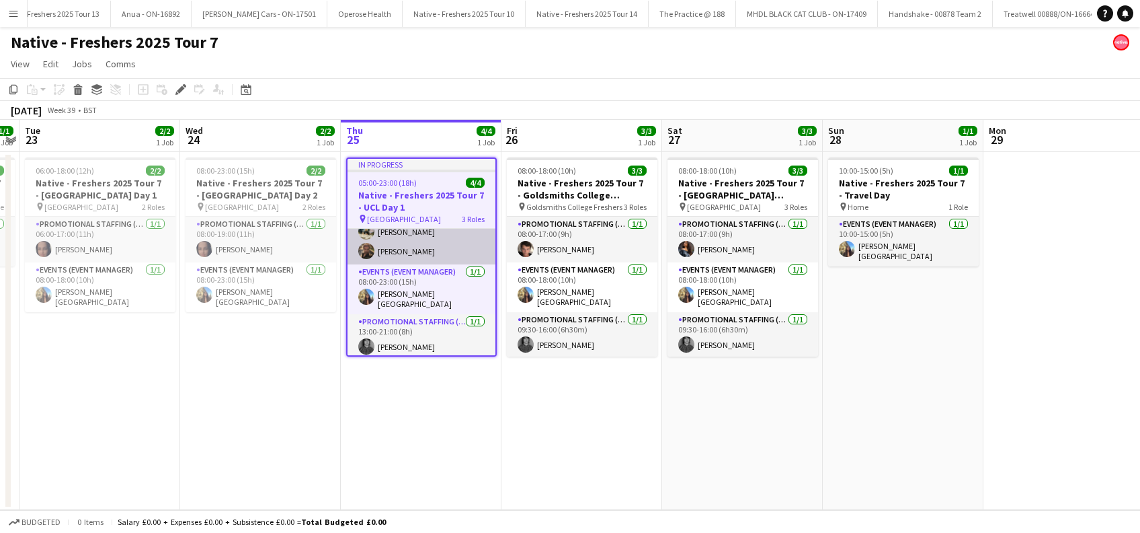
click at [407, 247] on app-card-role "Promotional Staffing (Brand Ambassadors) 2/2 05:00-13:00 (8h) Ali Saroosh Pablo…" at bounding box center [422, 231] width 148 height 65
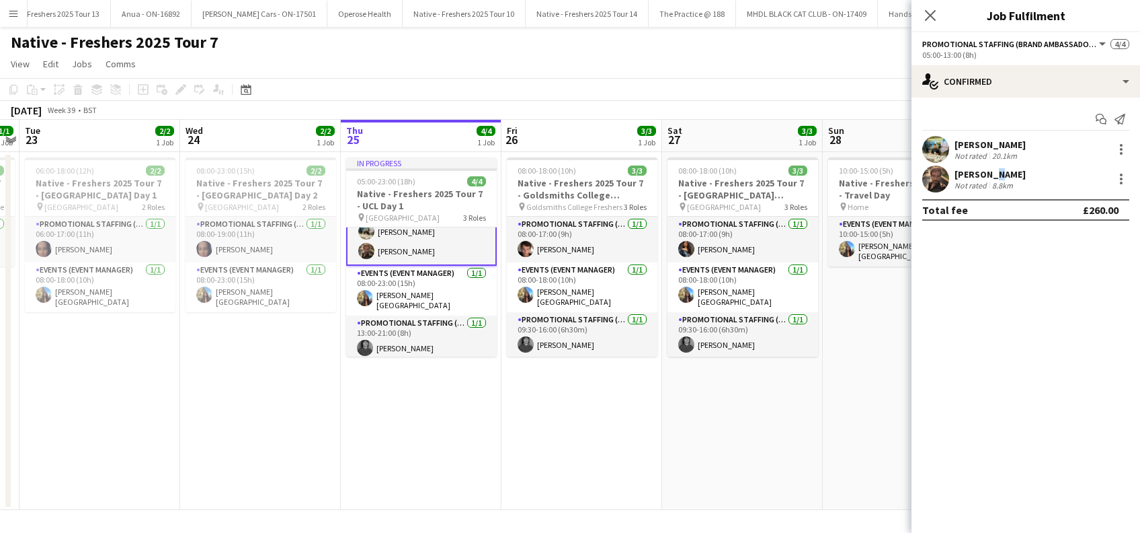
click at [990, 168] on div "Pablo Duarte" at bounding box center [990, 174] width 71 height 12
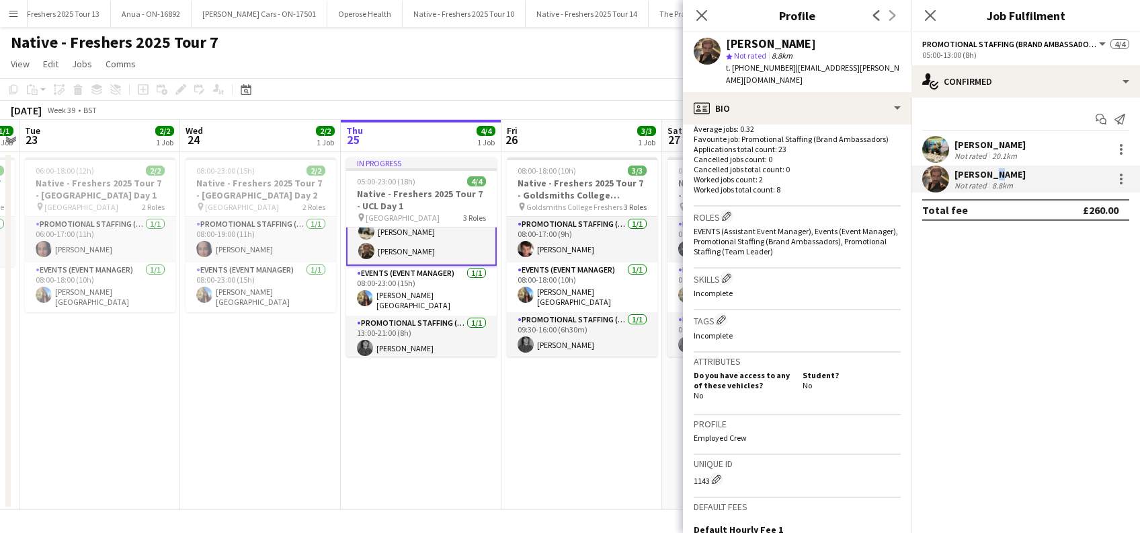
scroll to position [549, 0]
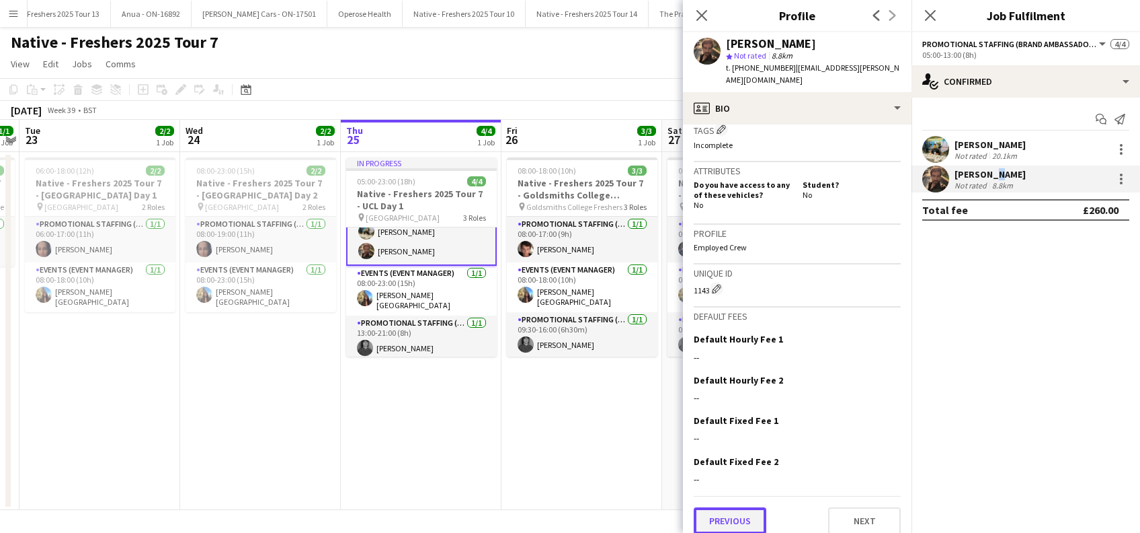
click at [723, 507] on button "Previous" at bounding box center [730, 520] width 73 height 27
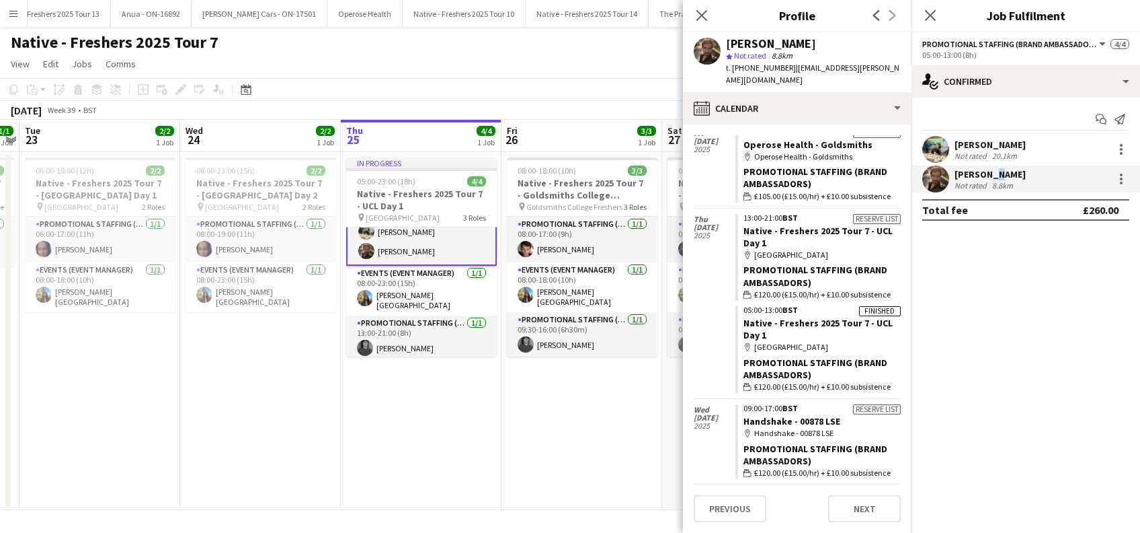
scroll to position [538, 0]
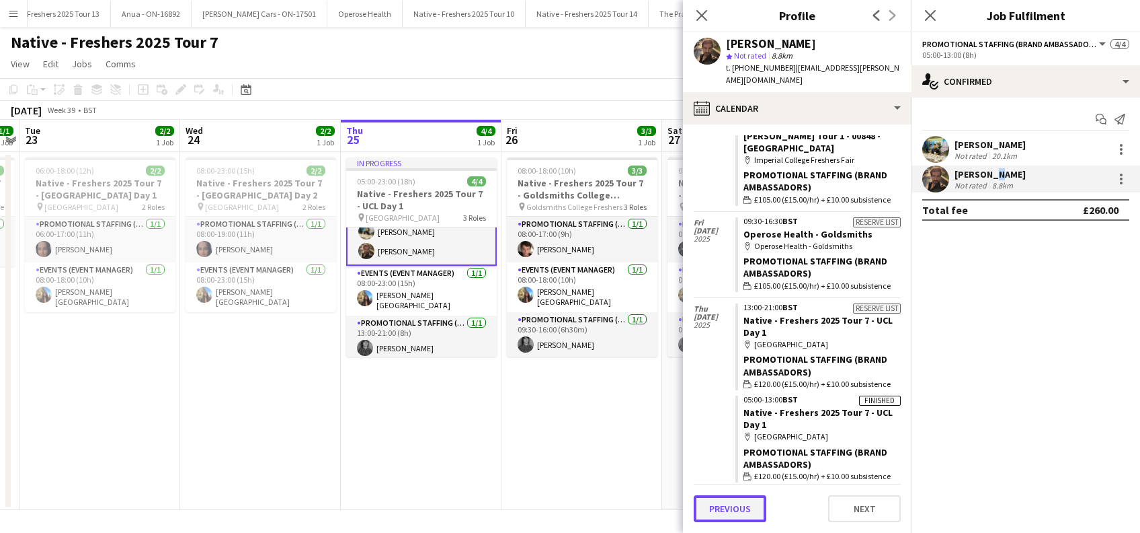
click at [736, 514] on button "Previous" at bounding box center [730, 508] width 73 height 27
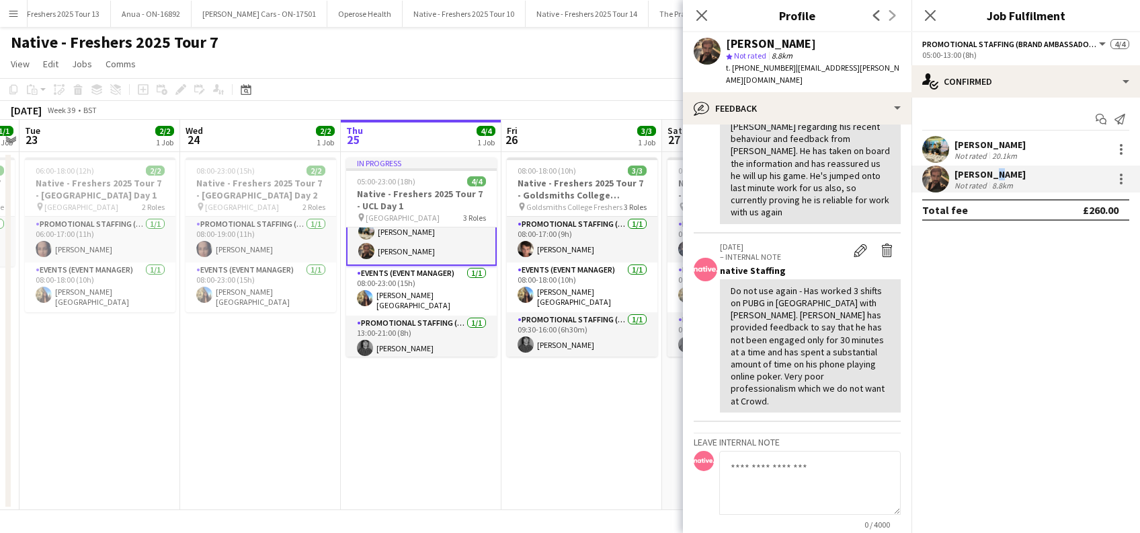
scroll to position [221, 0]
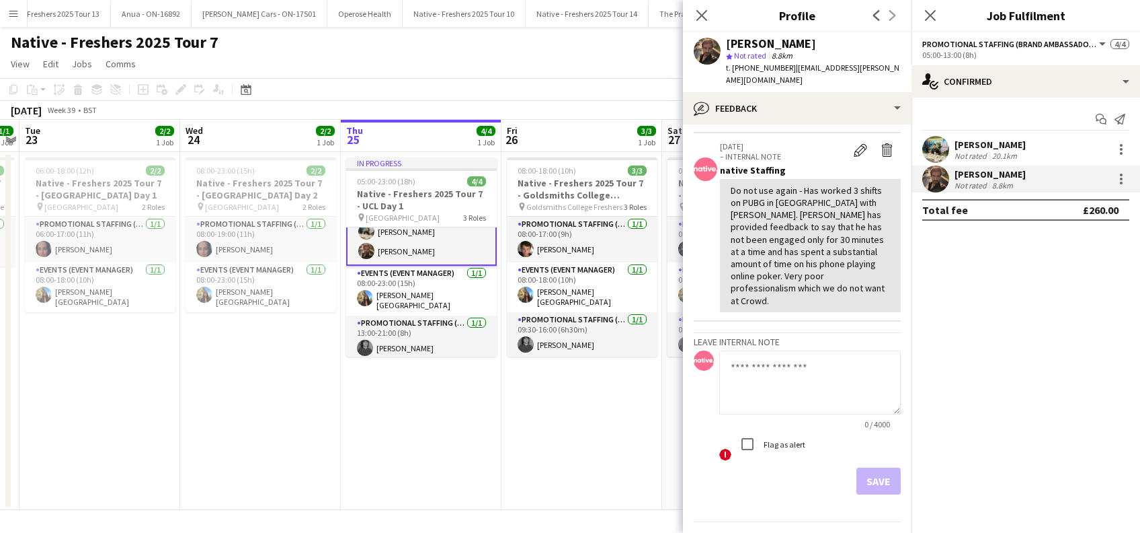
click at [763, 350] on textarea at bounding box center [810, 382] width 182 height 64
type textarea "*"
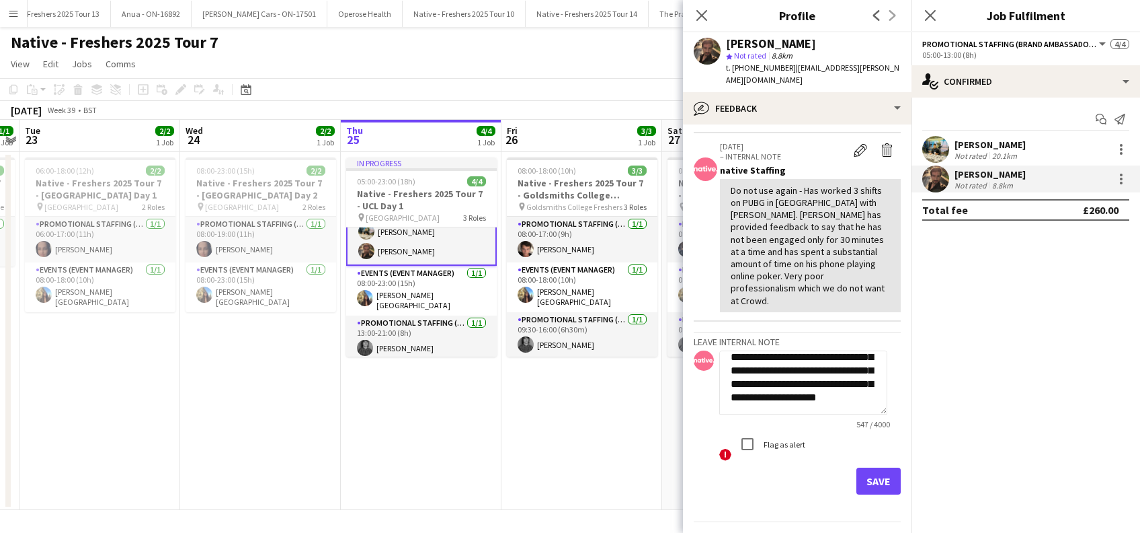
scroll to position [242, 0]
type textarea "**********"
click at [871, 467] on button "Save" at bounding box center [879, 480] width 44 height 27
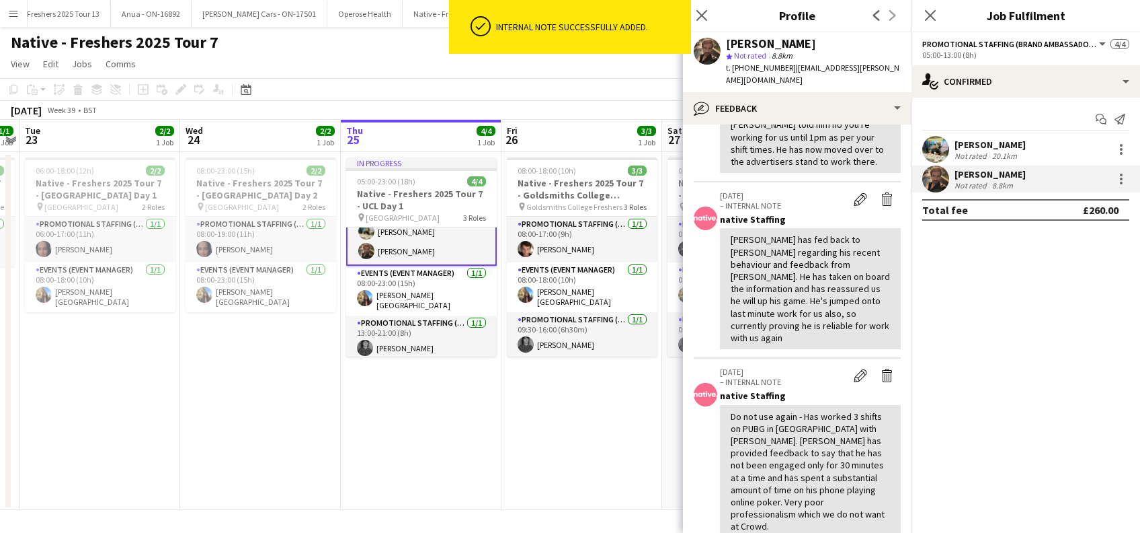
scroll to position [448, 0]
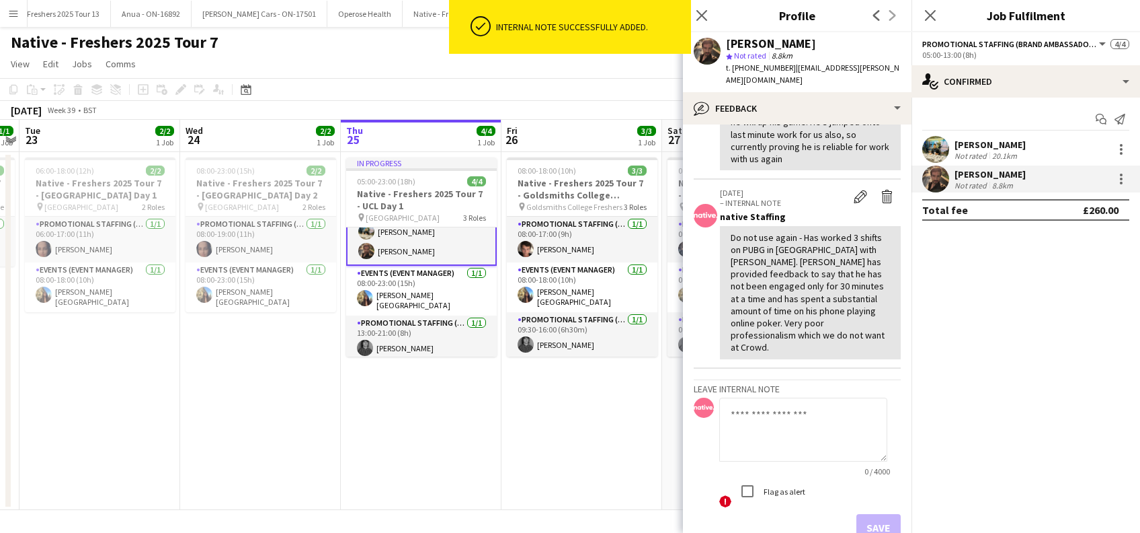
click at [741, 397] on textarea at bounding box center [803, 429] width 168 height 64
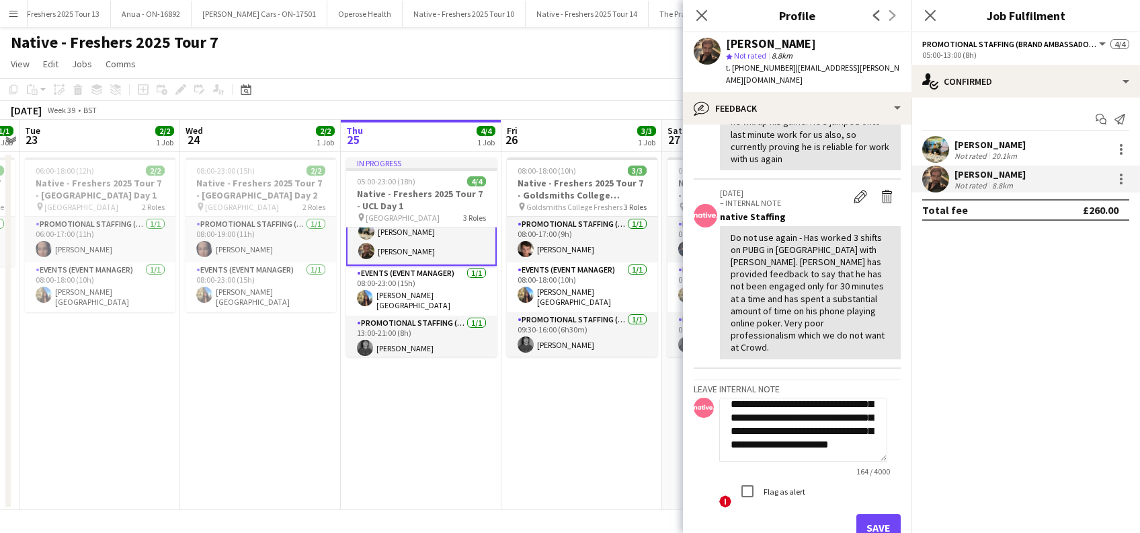
scroll to position [41, 0]
click at [801, 397] on textarea "**********" at bounding box center [803, 429] width 168 height 64
click at [750, 403] on textarea "**********" at bounding box center [803, 429] width 168 height 64
click at [843, 408] on textarea "**********" at bounding box center [803, 429] width 168 height 64
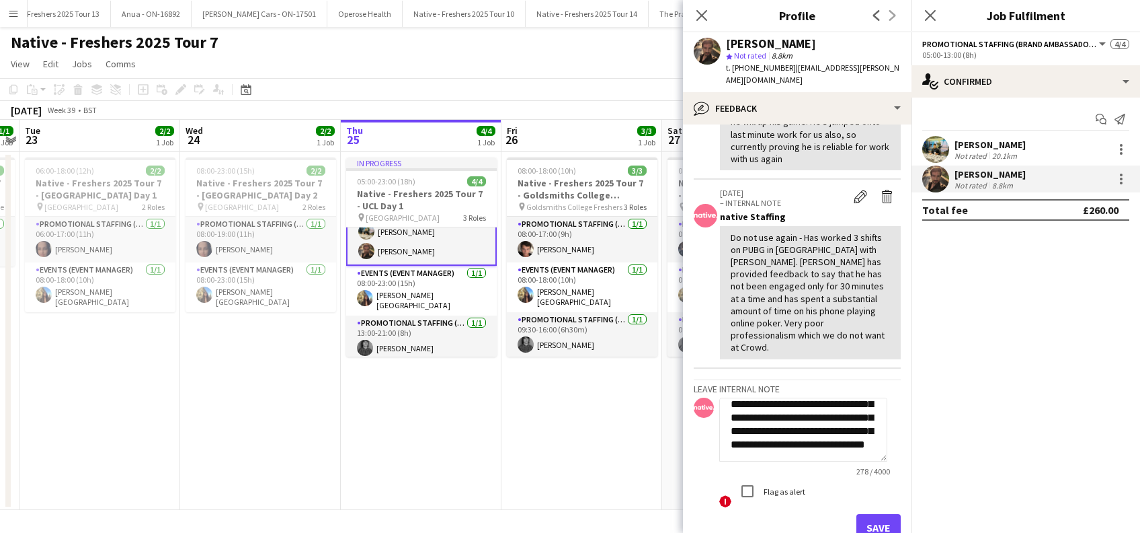
type textarea "**********"
click at [869, 514] on button "Save" at bounding box center [879, 527] width 44 height 27
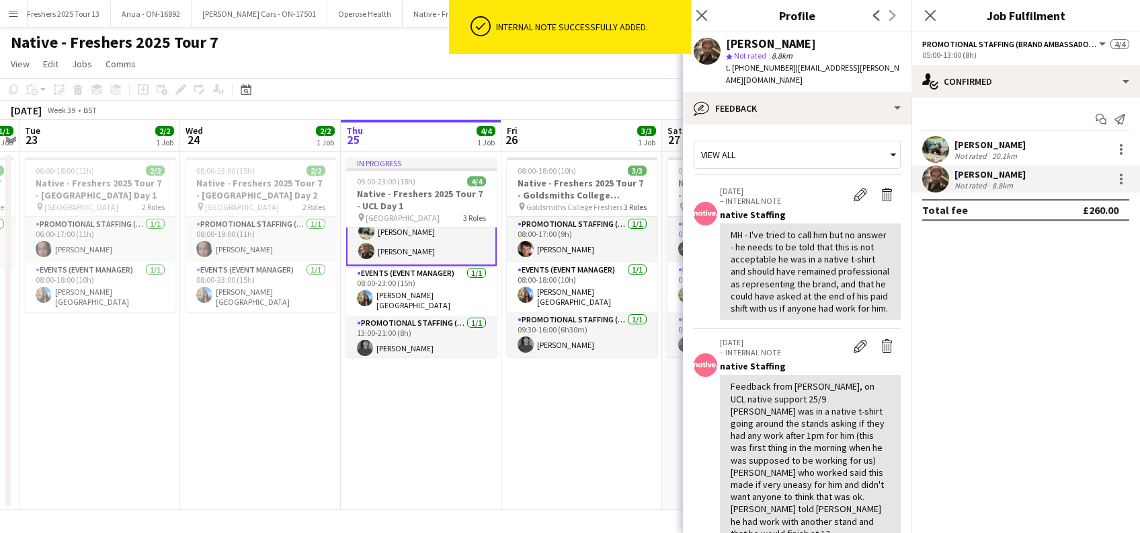
scroll to position [89, 0]
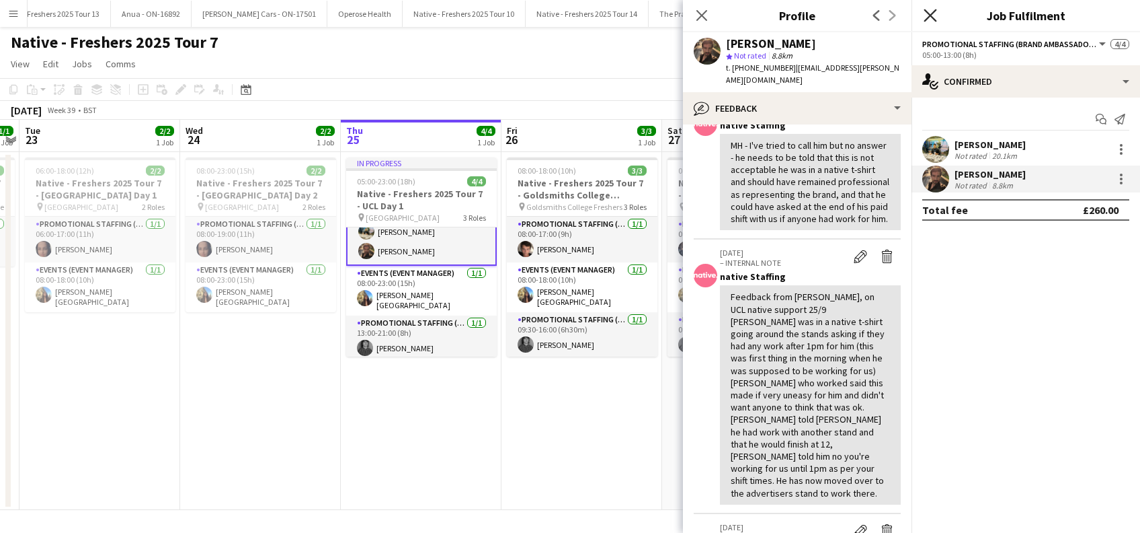
click at [931, 16] on icon at bounding box center [930, 15] width 13 height 13
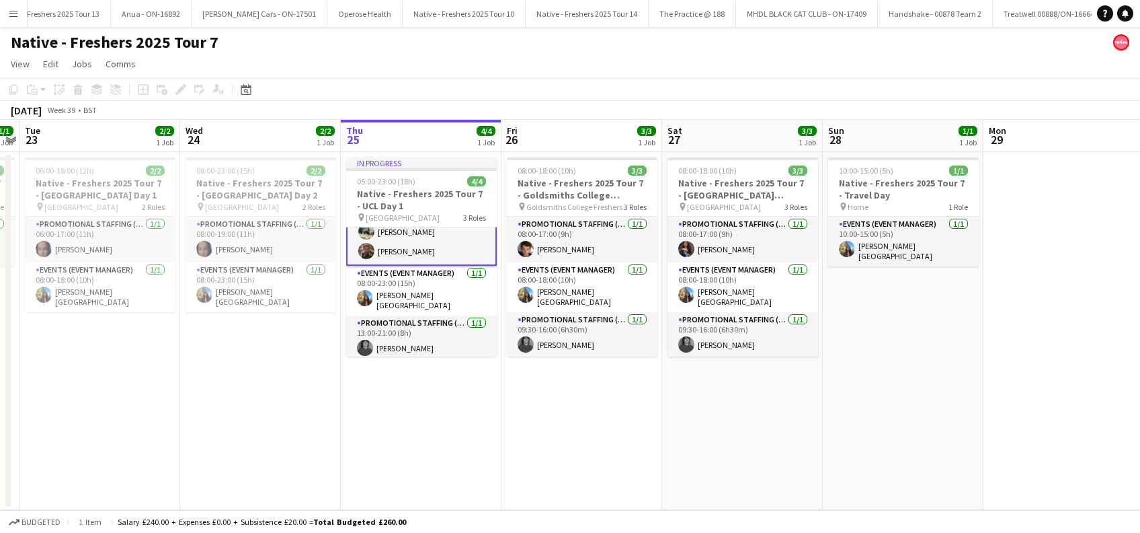
click at [436, 441] on app-date-cell "In progress 05:00-23:00 (18h) 4/4 Native - Freshers 2025 Tour 7 - UCL Day 1 pin…" at bounding box center [421, 331] width 161 height 358
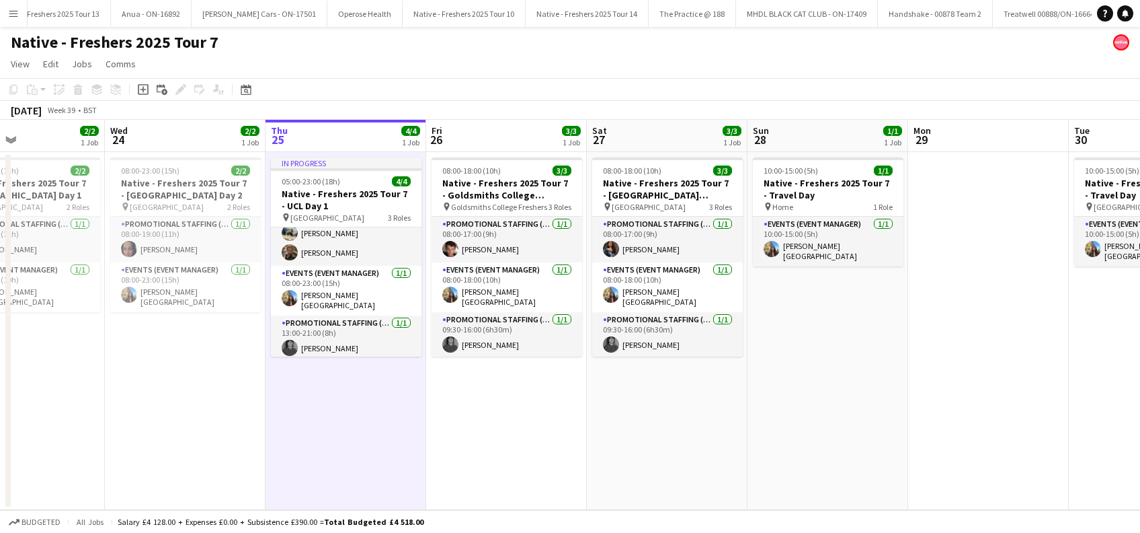
scroll to position [0, 539]
click at [476, 456] on app-calendar-viewport "Sat 20 Sun 21 Mon 22 1/1 1 Job Tue 23 2/2 1 Job Wed 24 2/2 1 Job Thu 25 4/4 1 J…" at bounding box center [570, 315] width 1140 height 390
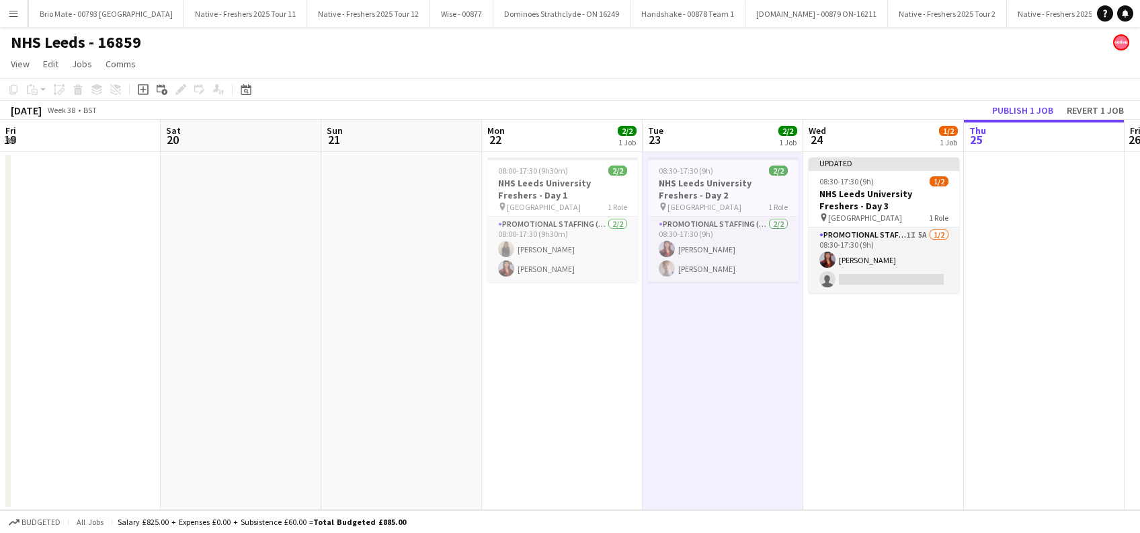
scroll to position [0, 338]
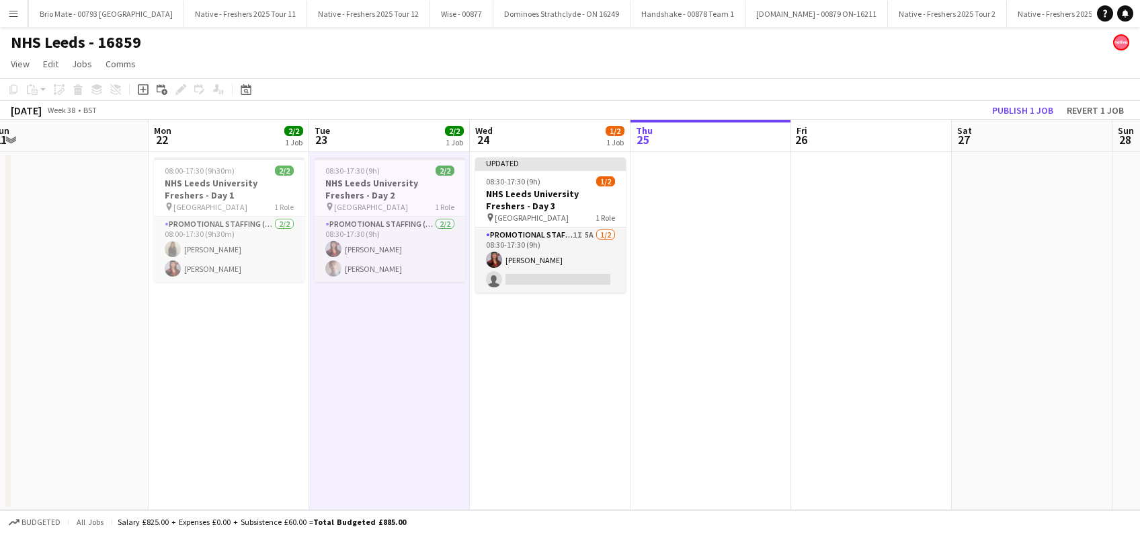
click at [648, 338] on app-calendar-viewport "Fri 19 Sat 20 Sun 21 Mon 22 2/2 1 Job Tue 23 2/2 1 Job Wed 24 1/2 1 Job Thu 25 …" at bounding box center [570, 315] width 1140 height 390
drag, startPoint x: 595, startPoint y: 403, endPoint x: 668, endPoint y: 375, distance: 78.5
click at [602, 397] on app-calendar-viewport "Fri 19 Sat 20 Sun 21 Mon 22 2/2 1 Job Tue 23 2/2 1 Job Wed 24 1/2 1 Job Thu 25 …" at bounding box center [570, 315] width 1140 height 390
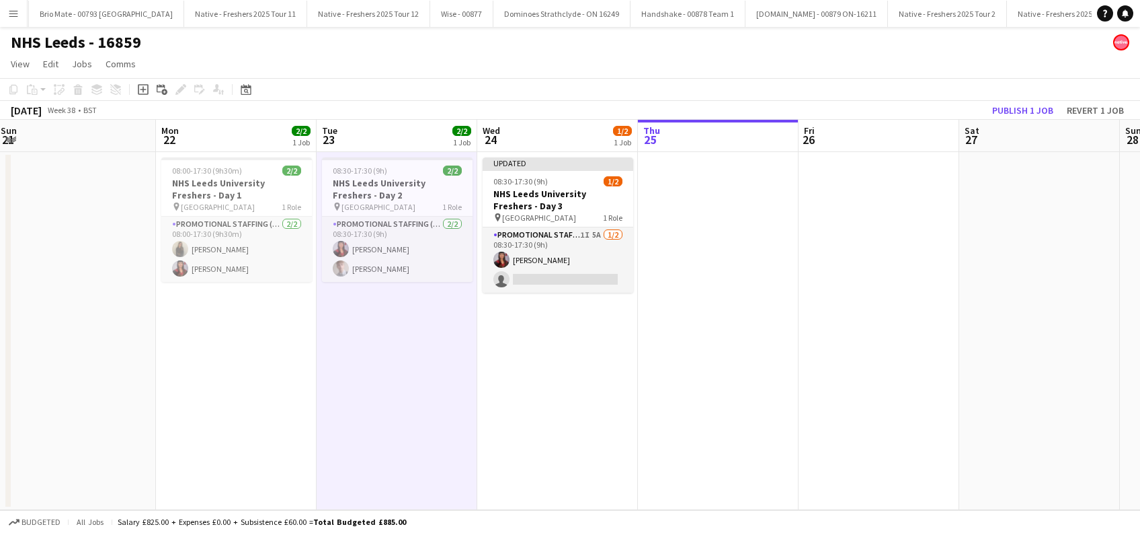
click at [830, 358] on app-date-cell at bounding box center [879, 331] width 161 height 358
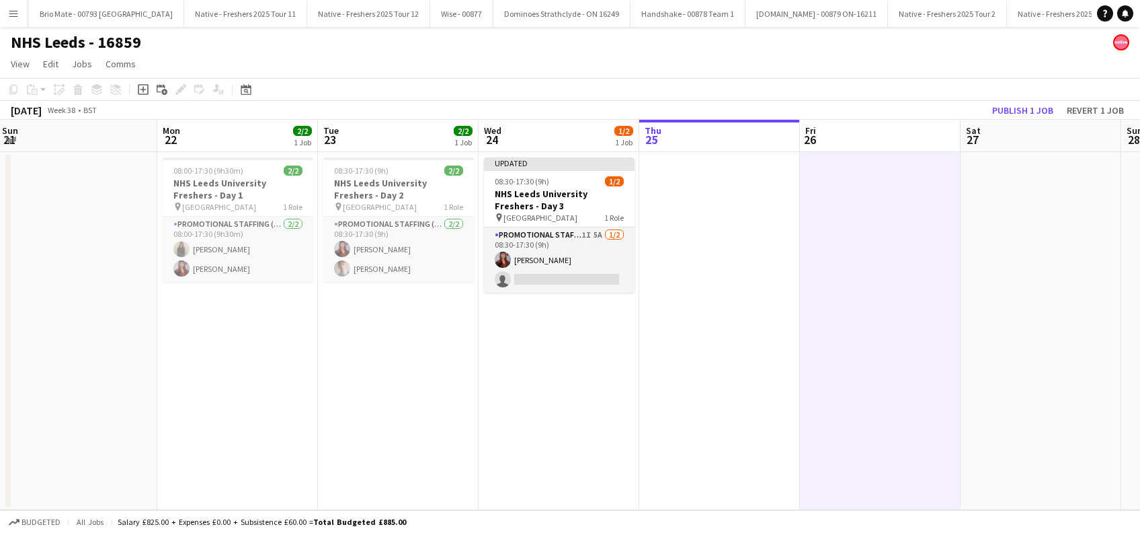
click at [424, 340] on app-date-cell "08:30-17:30 (9h) 2/2 NHS Leeds University Freshers - Day 2 pin Leeds University…" at bounding box center [398, 331] width 161 height 358
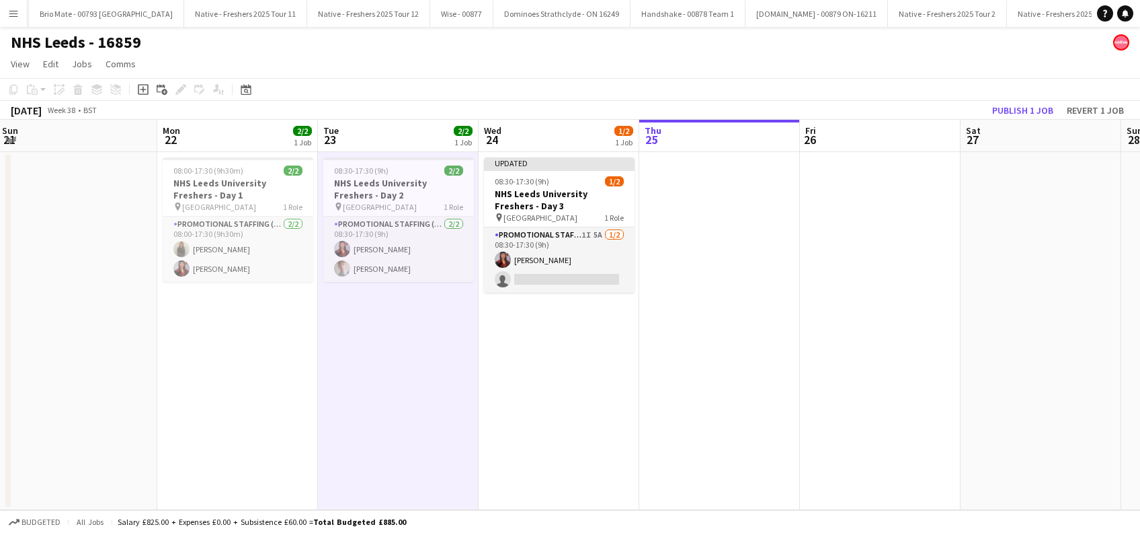
scroll to position [0, 325]
click at [767, 370] on app-date-cell at bounding box center [719, 331] width 161 height 358
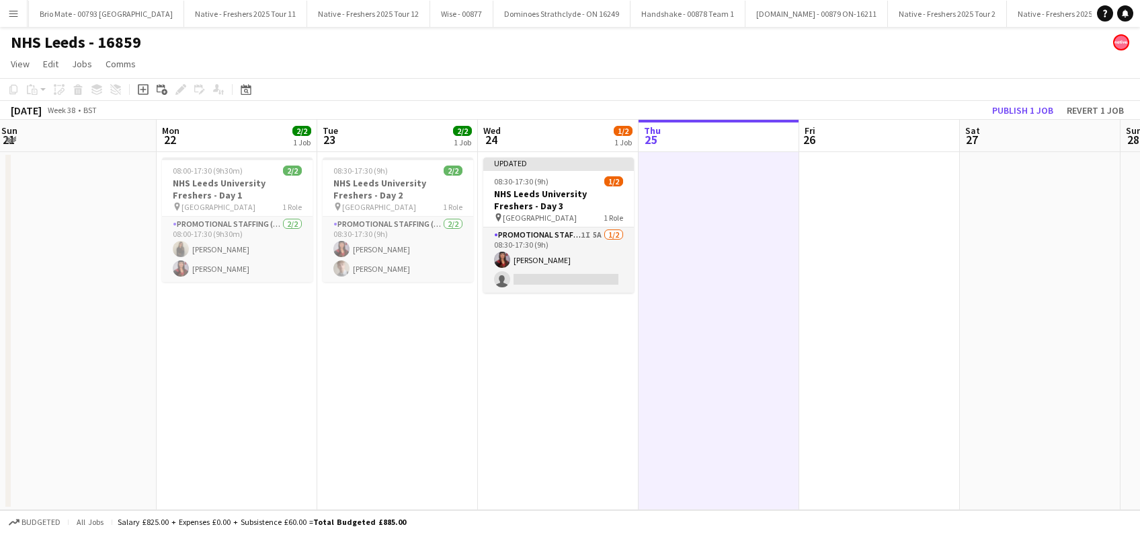
click at [368, 395] on app-date-cell "08:30-17:30 (9h) 2/2 NHS Leeds University Freshers - Day 2 pin Leeds University…" at bounding box center [397, 331] width 161 height 358
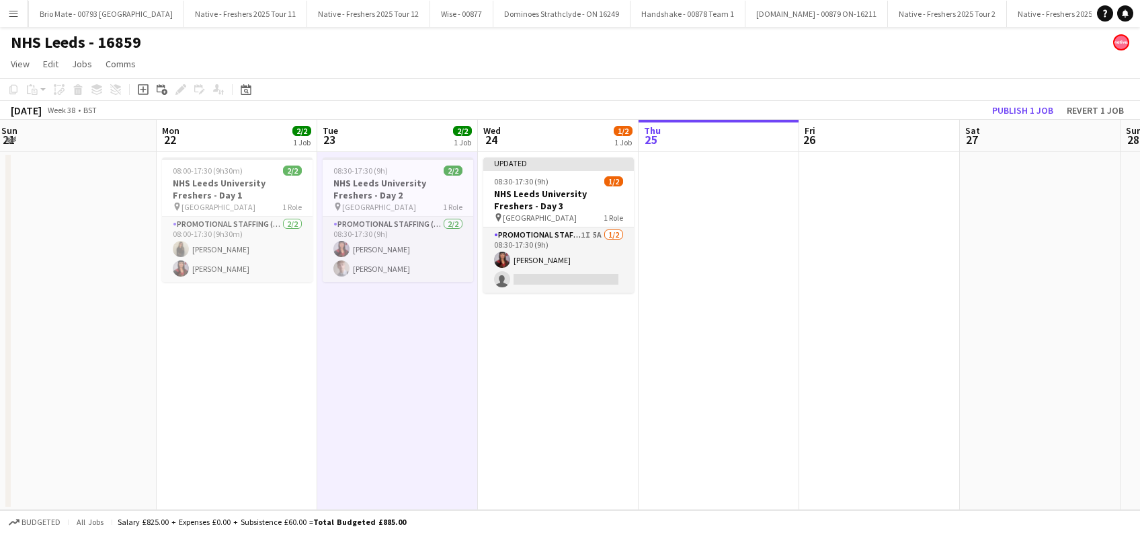
click at [396, 398] on app-date-cell "08:30-17:30 (9h) 2/2 NHS Leeds University Freshers - Day 2 pin Leeds University…" at bounding box center [397, 331] width 161 height 358
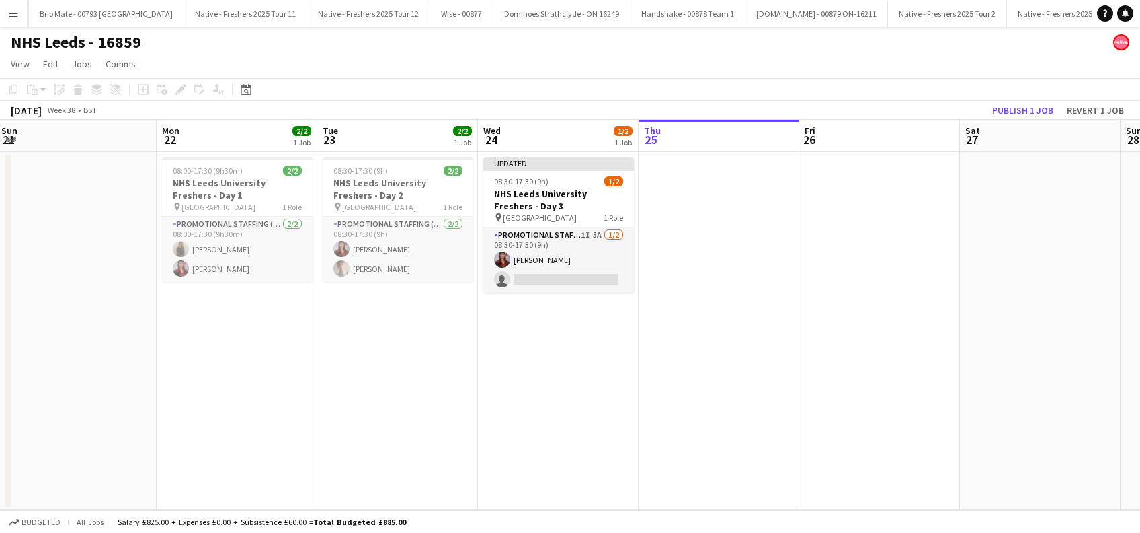
click at [600, 387] on app-date-cell "Updated 08:30-17:30 (9h) 1/2 NHS Leeds University Freshers - Day 3 pin Leeds Un…" at bounding box center [558, 331] width 161 height 358
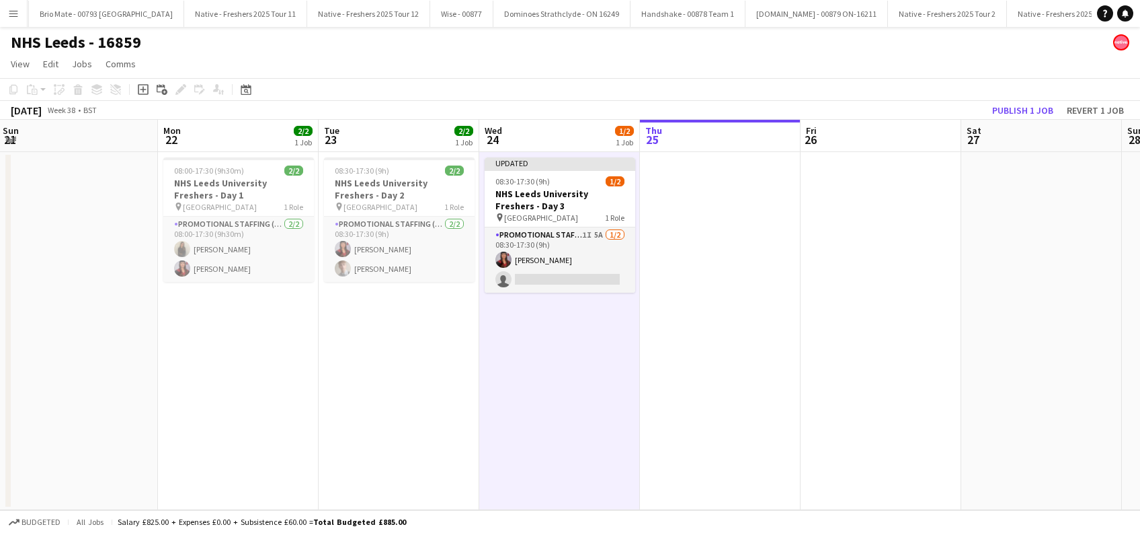
click at [697, 379] on app-date-cell at bounding box center [720, 331] width 161 height 358
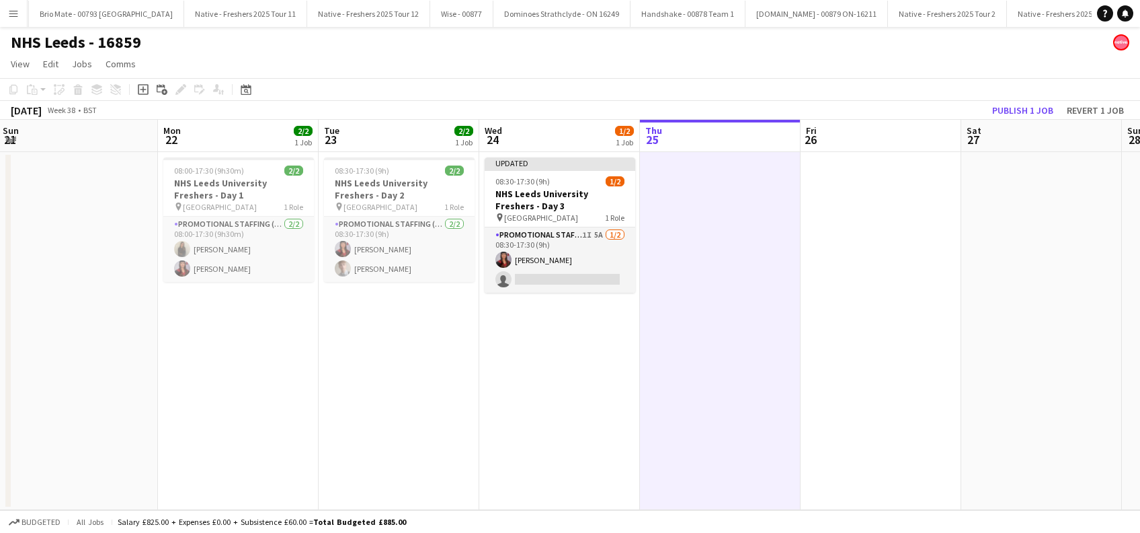
click at [563, 382] on app-date-cell "Updated 08:30-17:30 (9h) 1/2 NHS Leeds University Freshers - Day 3 pin Leeds Un…" at bounding box center [559, 331] width 161 height 358
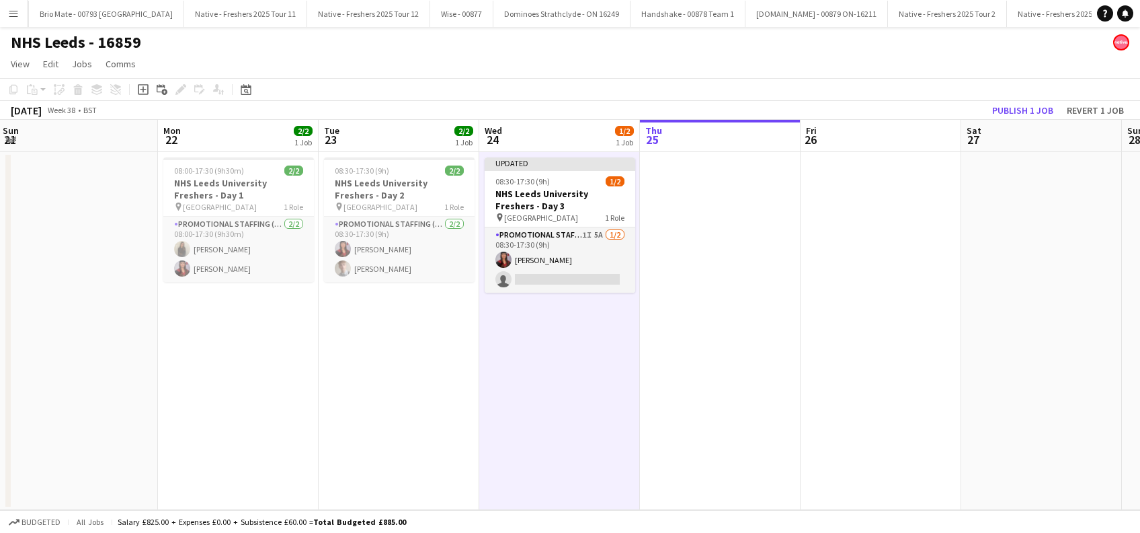
click at [694, 377] on app-date-cell at bounding box center [720, 331] width 161 height 358
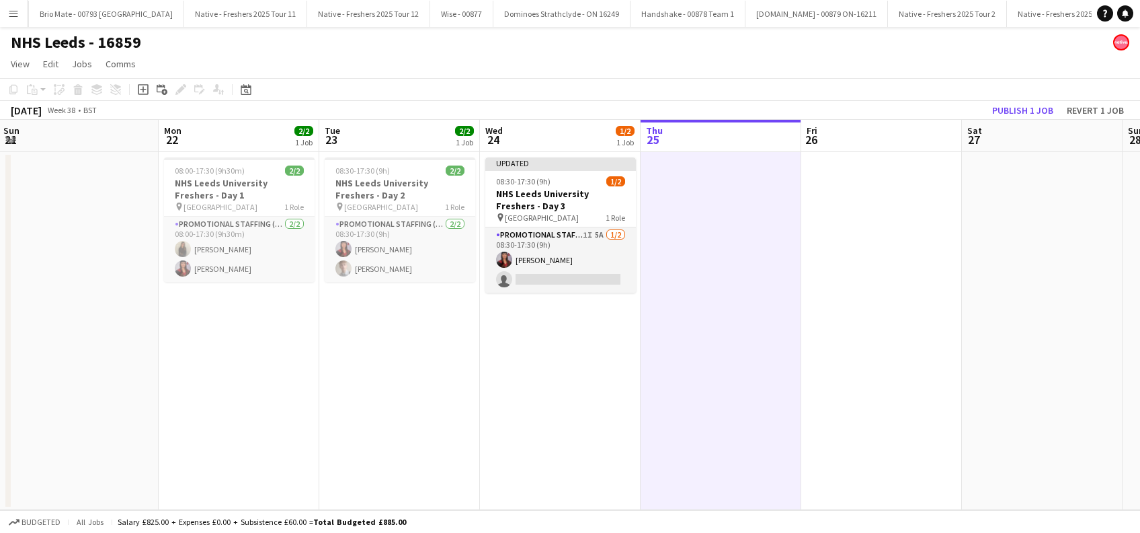
click at [526, 403] on app-date-cell "Updated 08:30-17:30 (9h) 1/2 NHS Leeds University Freshers - Day 3 pin Leeds Un…" at bounding box center [560, 331] width 161 height 358
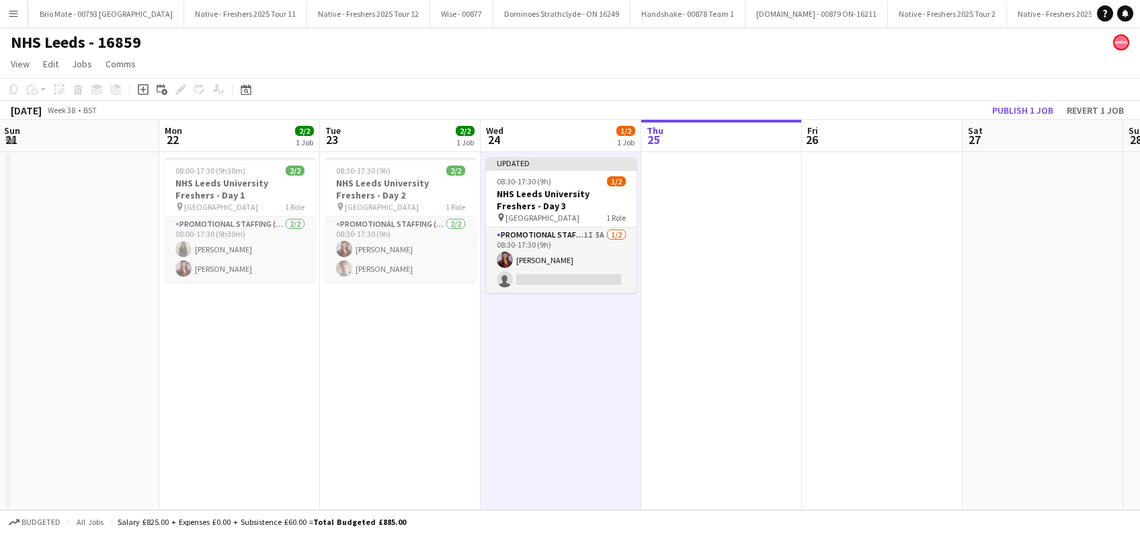
click at [728, 383] on app-date-cell at bounding box center [721, 331] width 161 height 358
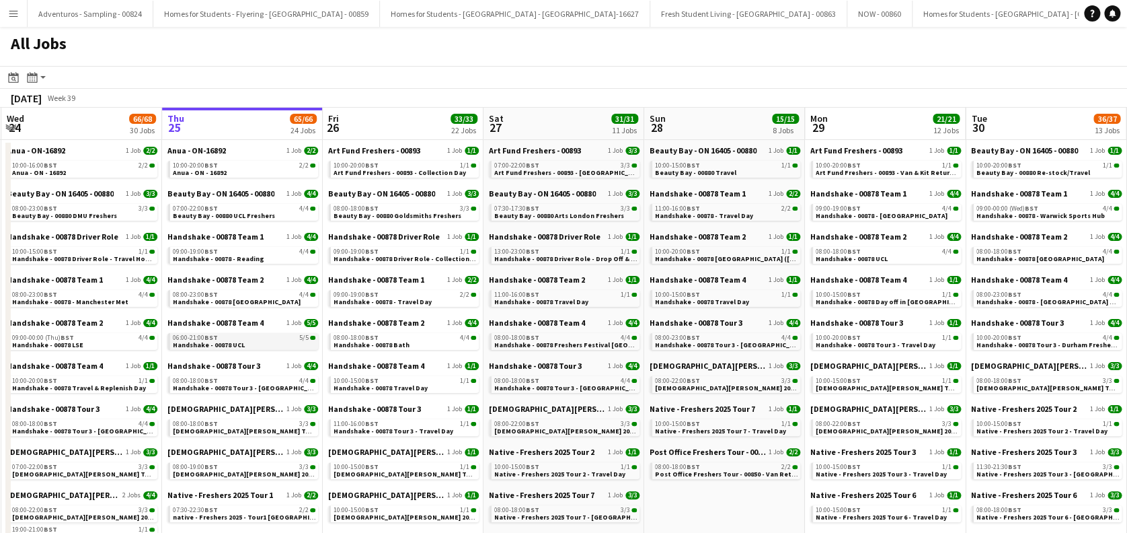
click at [256, 344] on link "06:00-21:00 BST 5/5 Handshake - 00878 UCL" at bounding box center [244, 340] width 143 height 15
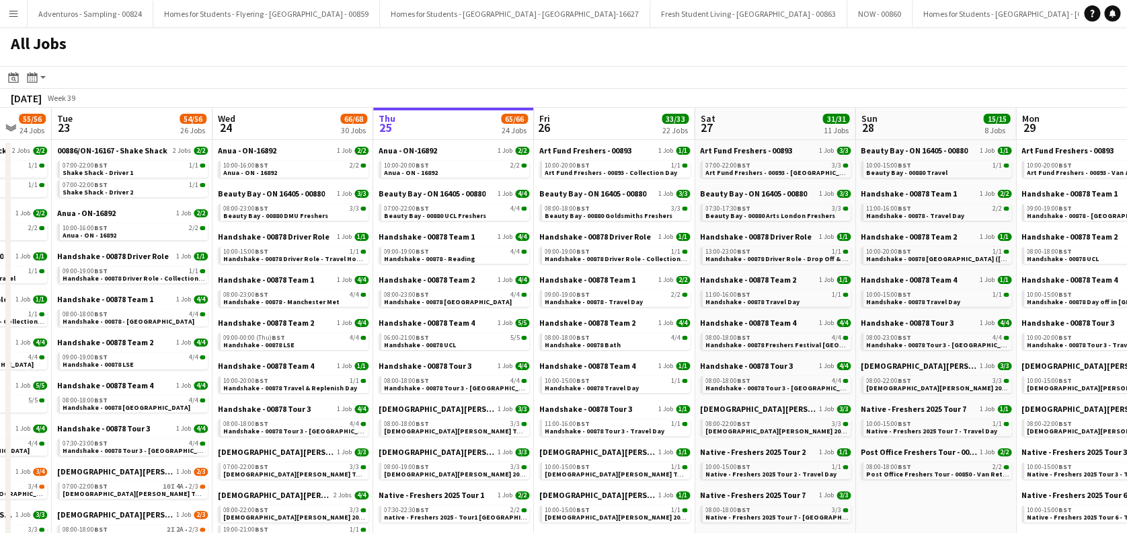
scroll to position [0, 480]
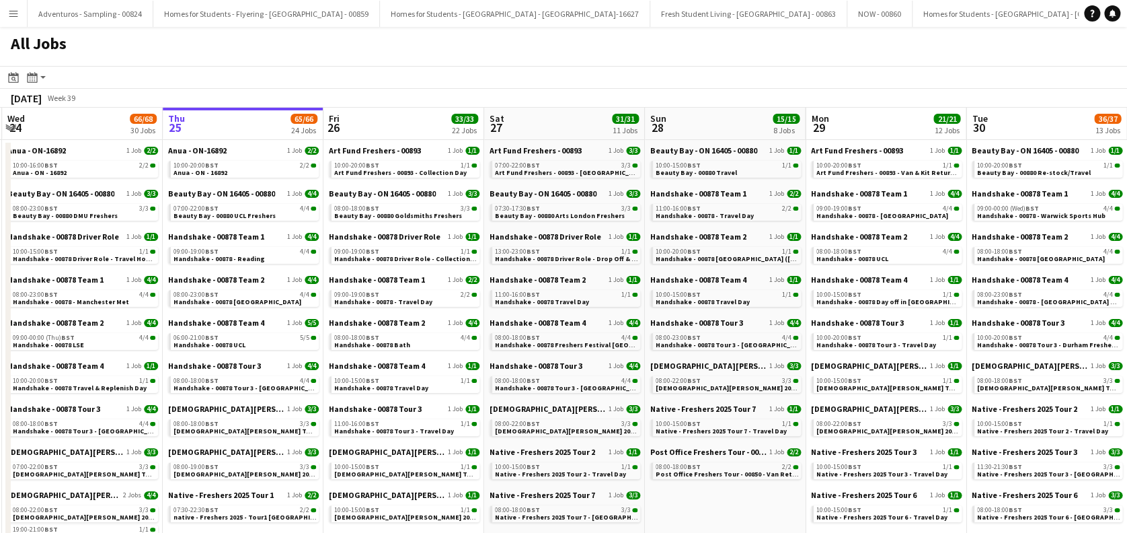
drag, startPoint x: 584, startPoint y: 360, endPoint x: 271, endPoint y: 368, distance: 312.8
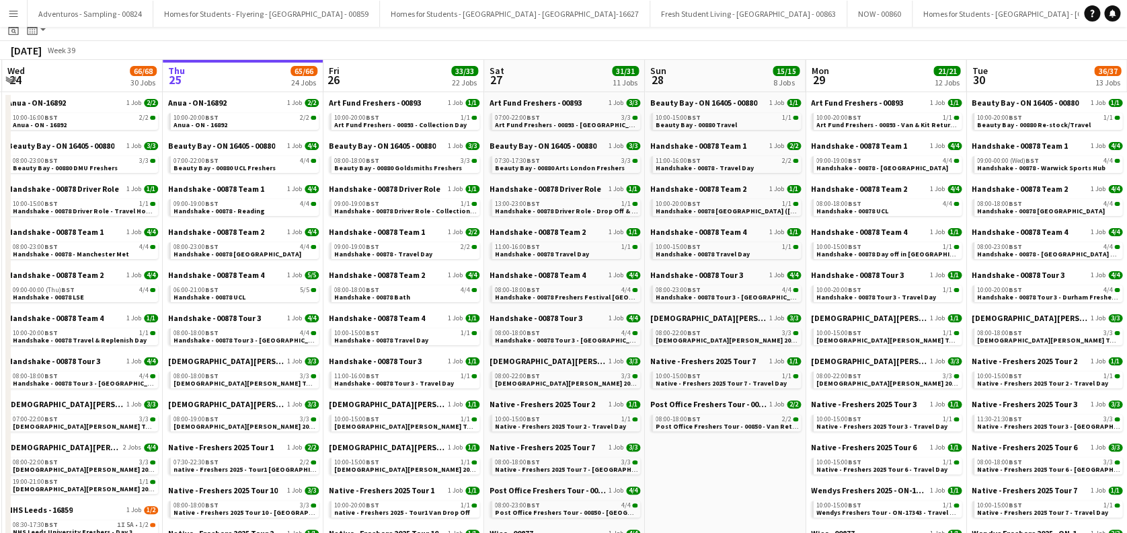
scroll to position [0, 0]
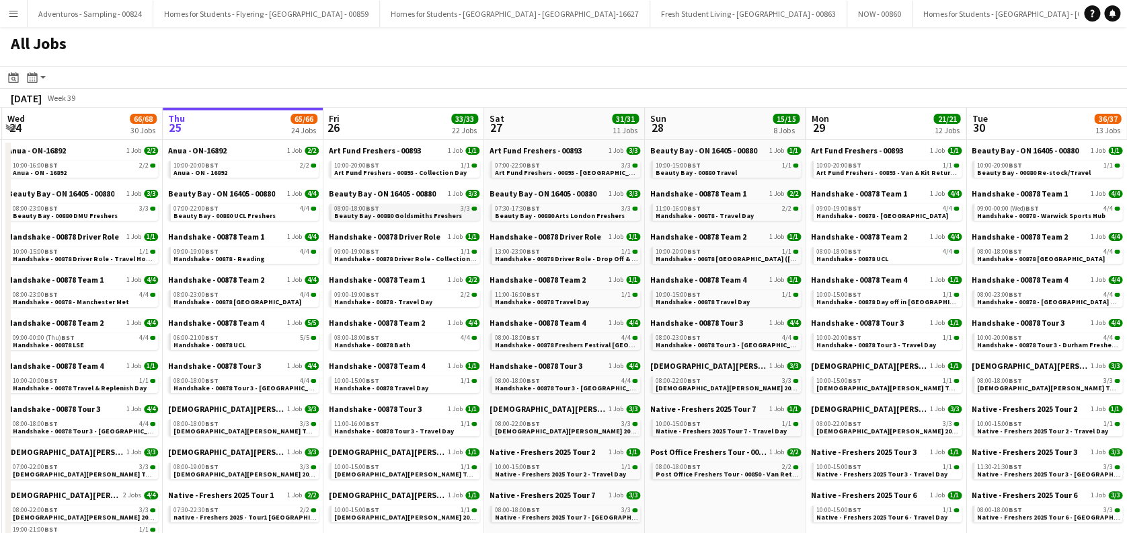
click at [430, 217] on span "Beauty Bay - 00880 Goldsmiths Freshers" at bounding box center [398, 215] width 128 height 9
click at [414, 340] on div "08:00-18:00 BST 4/4" at bounding box center [405, 337] width 143 height 7
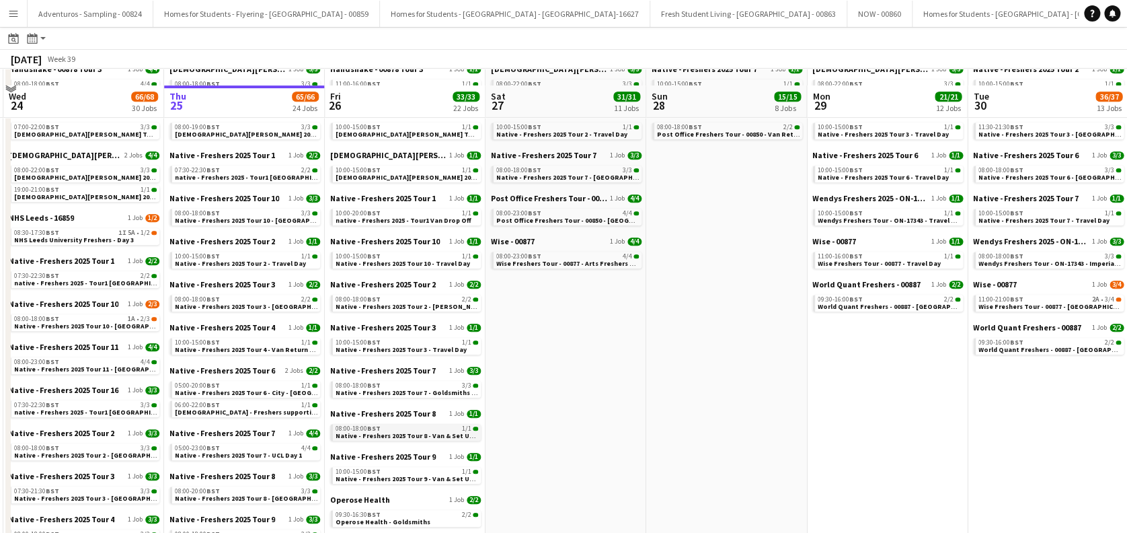
scroll to position [358, 0]
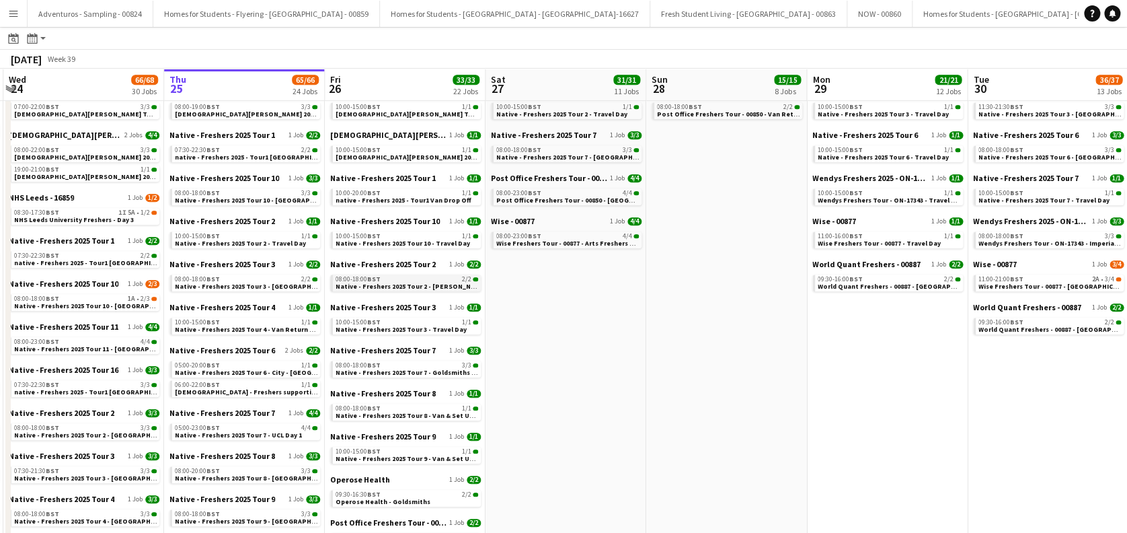
click at [407, 282] on span "Native - Freshers 2025 Tour 2 - [PERSON_NAME][GEOGRAPHIC_DATA]" at bounding box center [445, 286] width 219 height 9
click at [402, 371] on span "Native - Freshers 2025 Tour 7 - Goldsmiths College Freshers Day 1" at bounding box center [440, 372] width 209 height 9
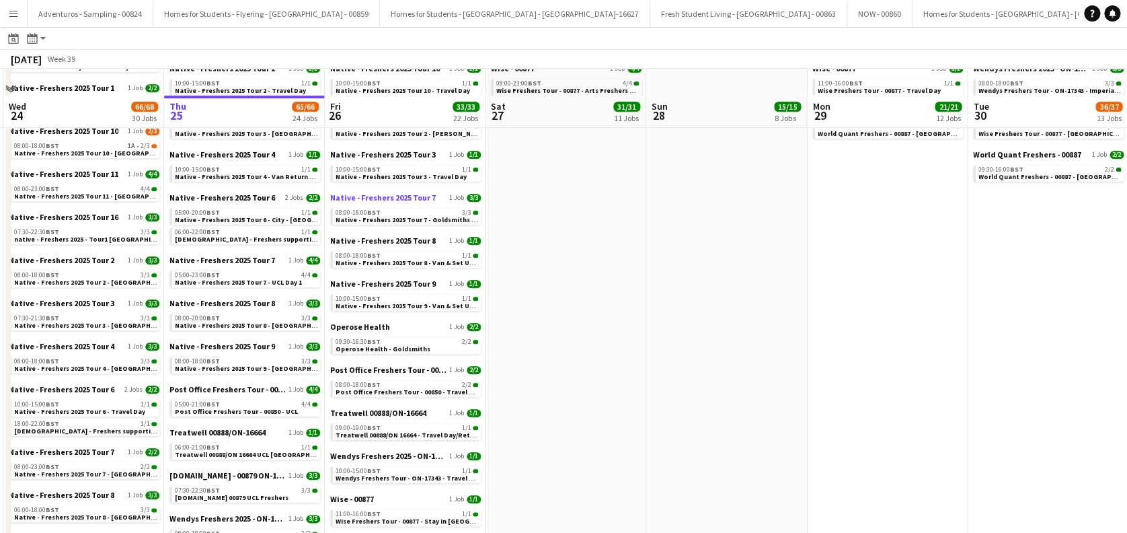
scroll to position [538, 0]
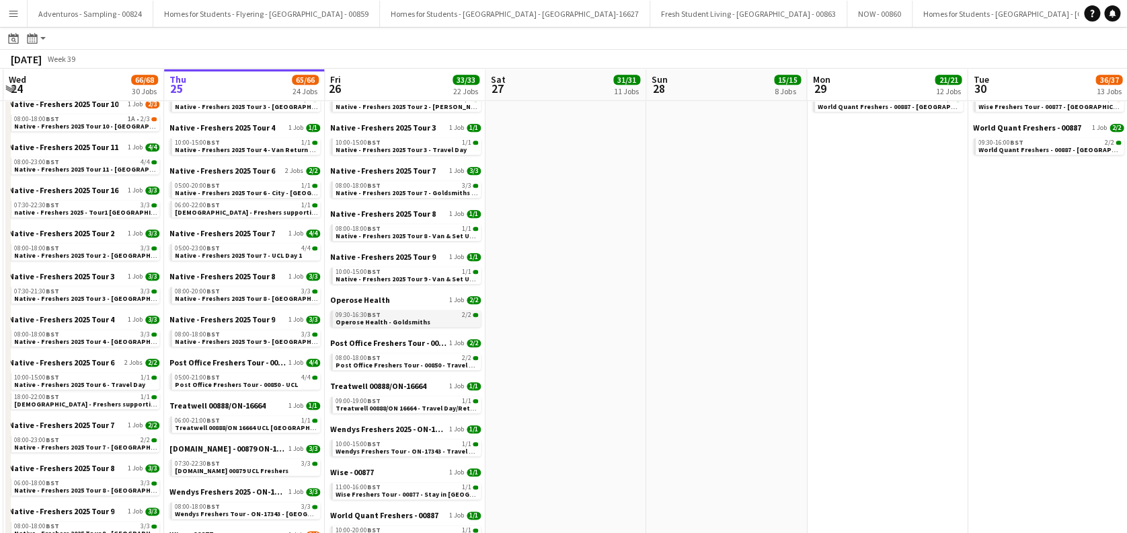
click at [413, 321] on span "Operose Health - Goldsmiths" at bounding box center [383, 321] width 95 height 9
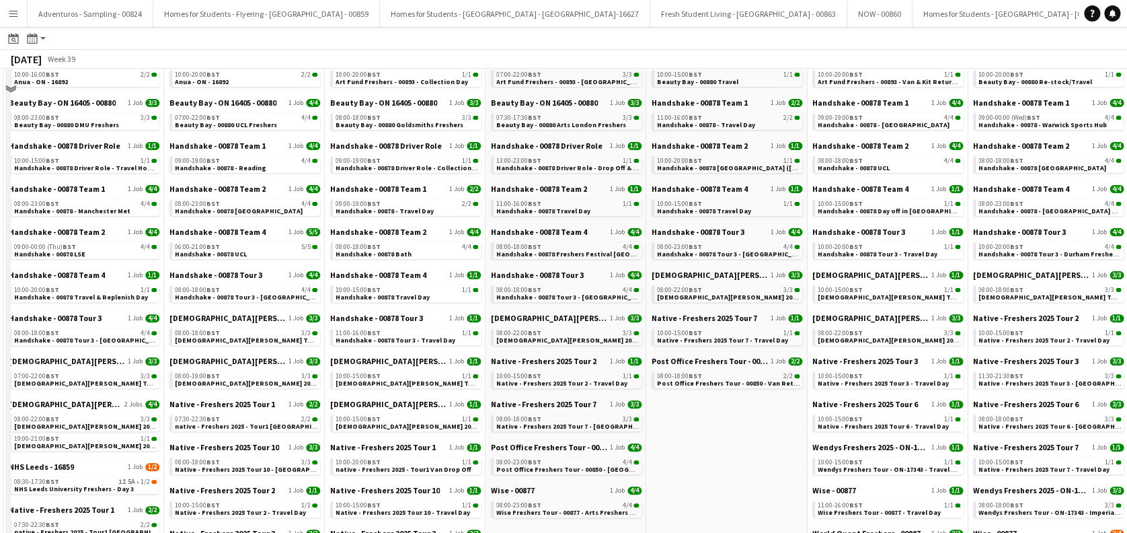
scroll to position [0, 0]
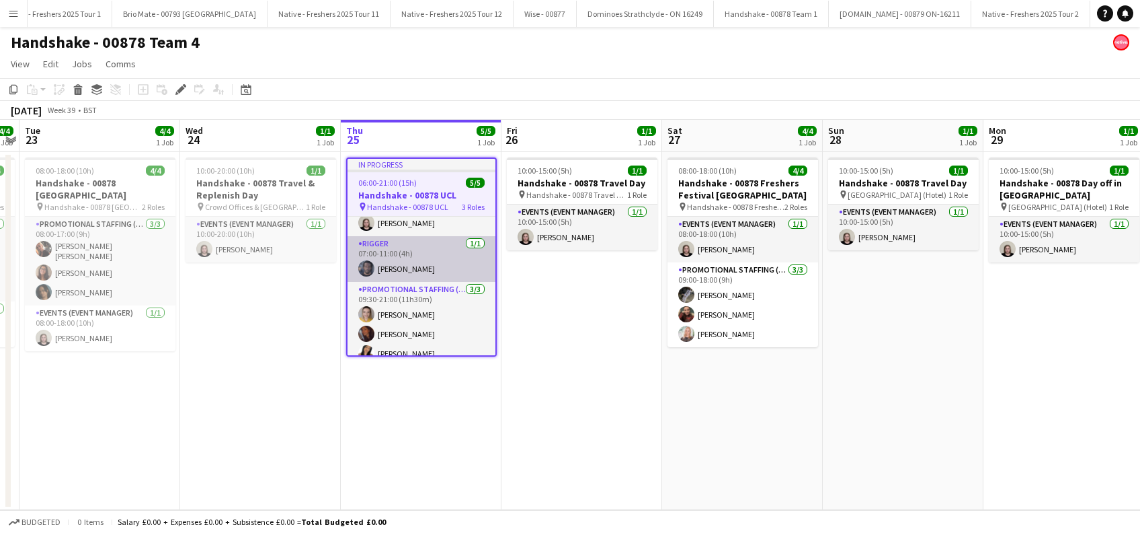
scroll to position [37, 0]
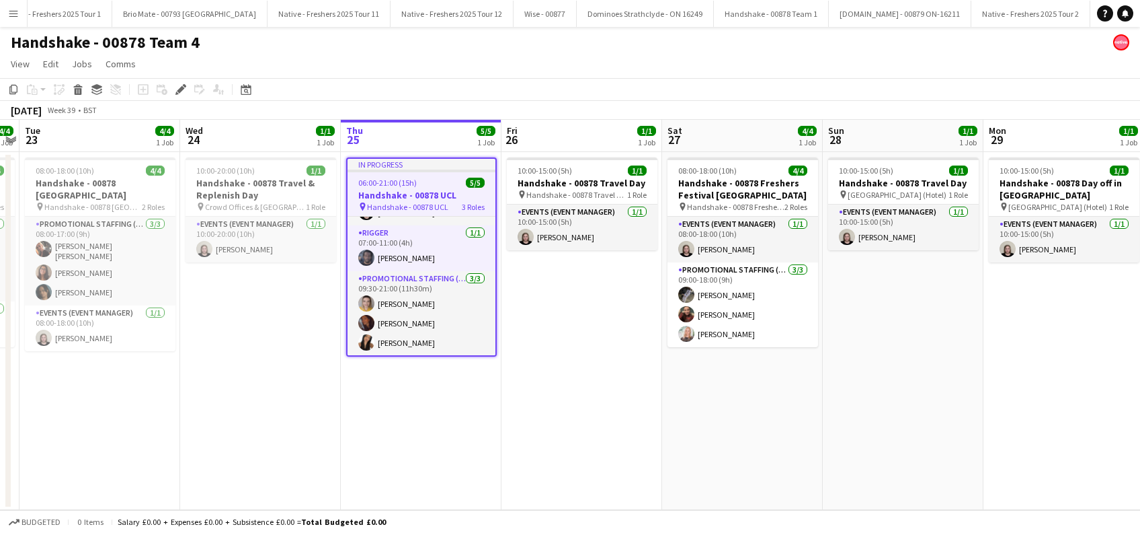
click at [393, 386] on app-date-cell "In progress 06:00-21:00 (15h) 5/5 Handshake - 00878 UCL pin Handshake - 00878 U…" at bounding box center [421, 331] width 161 height 358
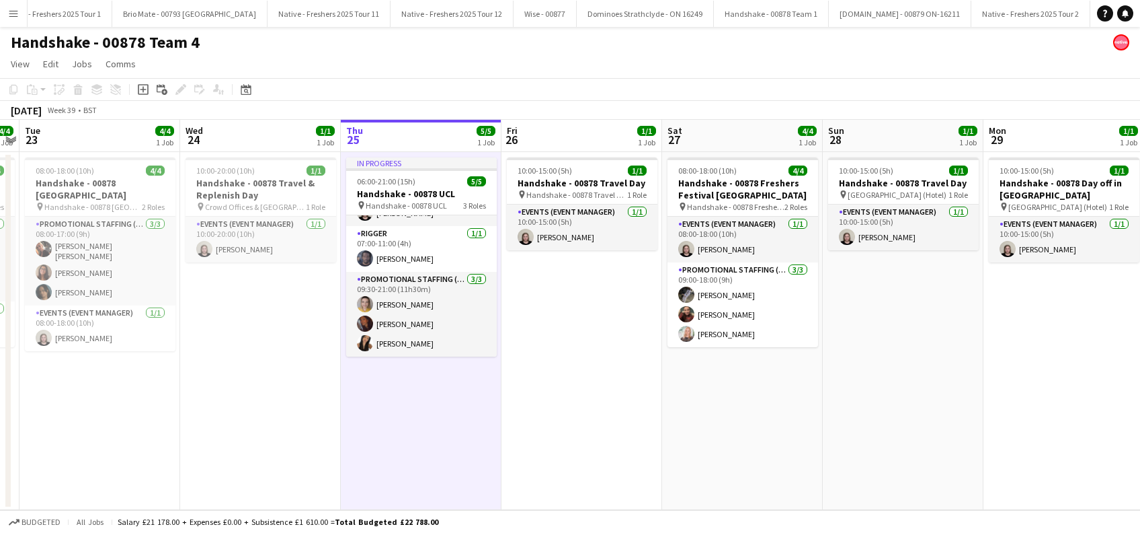
scroll to position [35, 0]
click at [604, 396] on app-date-cell "10:00-15:00 (5h) 1/1 Handshake - 00878 Travel Day pin Handshake - 00878 Travel …" at bounding box center [582, 331] width 161 height 358
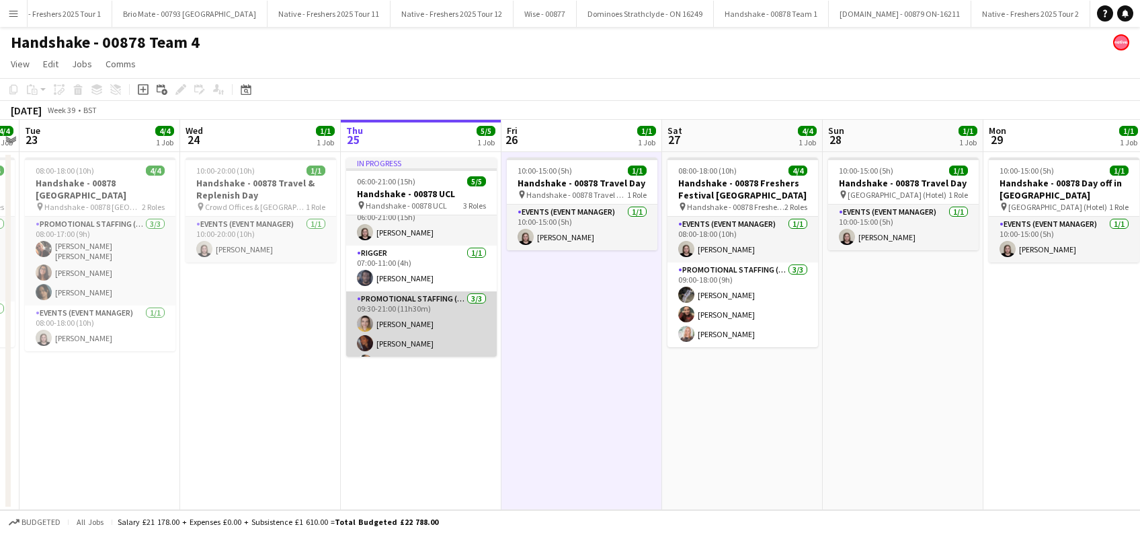
scroll to position [0, 0]
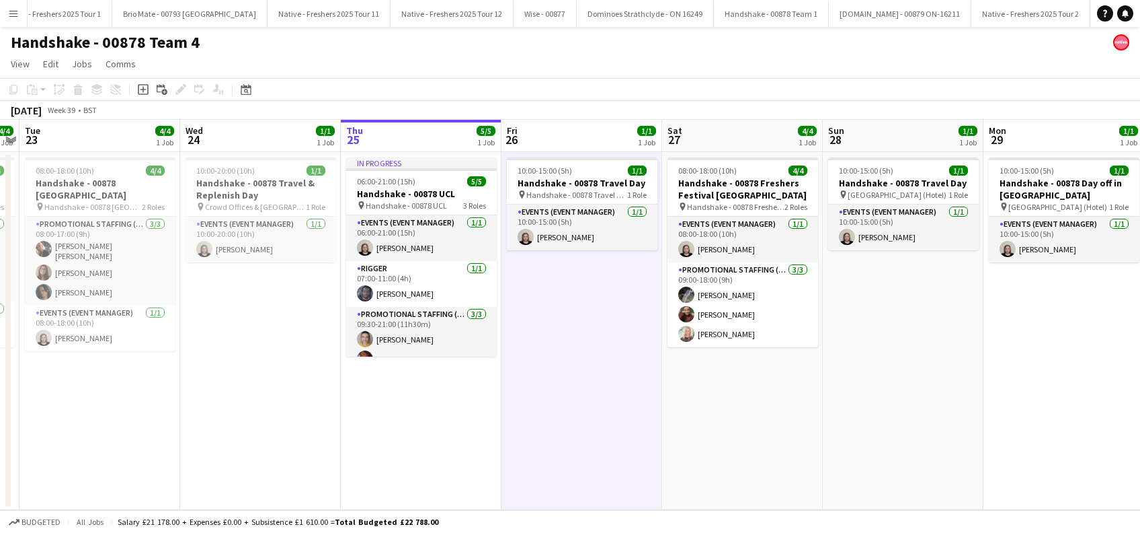
click at [574, 397] on app-date-cell "10:00-15:00 (5h) 1/1 Handshake - 00878 Travel Day pin Handshake - 00878 Travel …" at bounding box center [582, 331] width 161 height 358
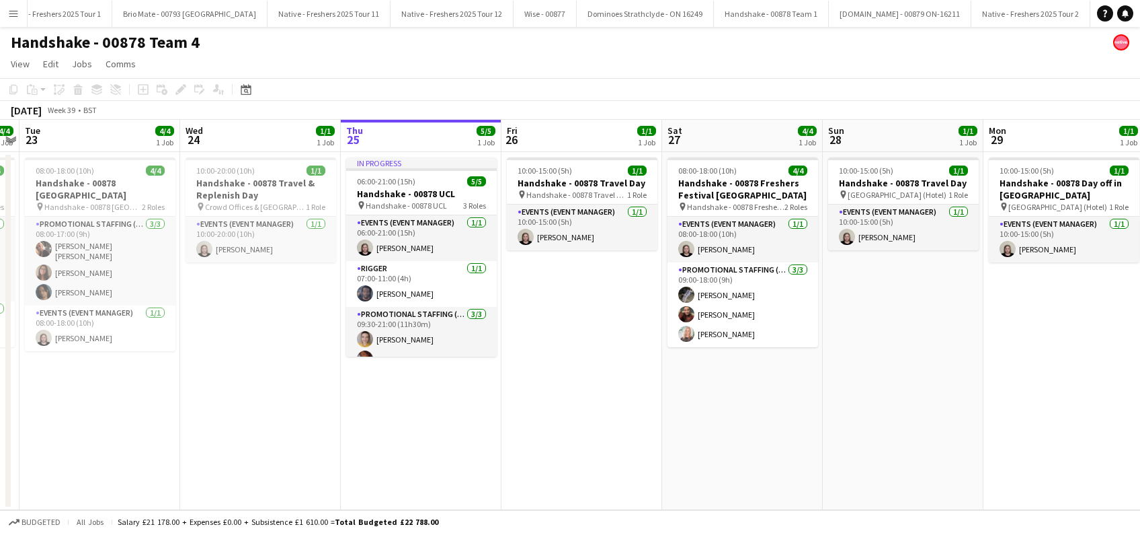
scroll to position [0, 600]
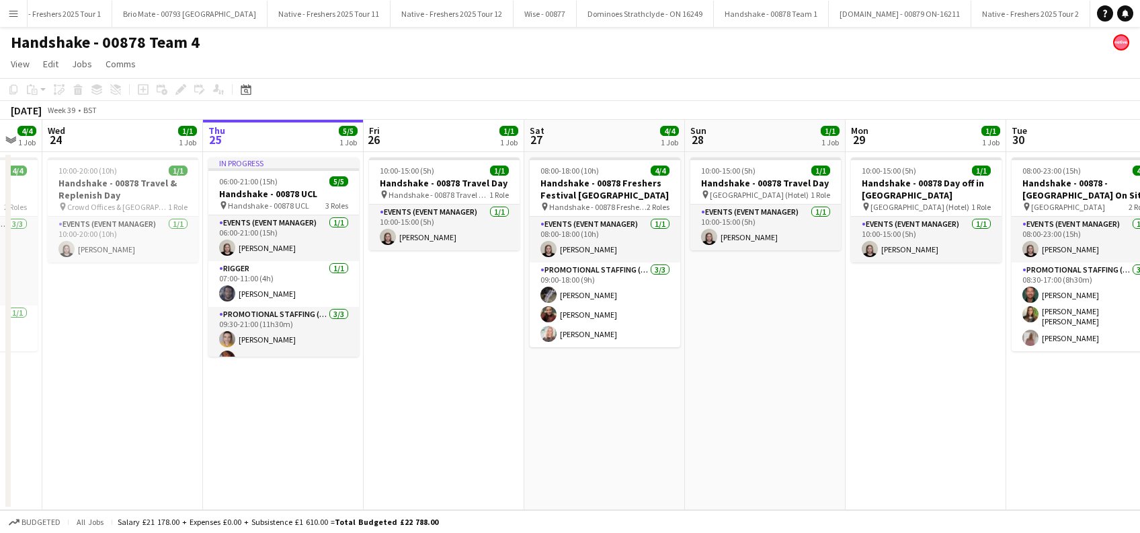
drag, startPoint x: 753, startPoint y: 444, endPoint x: 615, endPoint y: 453, distance: 138.1
click at [615, 453] on app-calendar-viewport "Sat 20 4/4 1 Job Sun 21 1/1 1 Job Mon 22 4/4 1 Job Tue 23 4/4 1 Job Wed 24 1/1 …" at bounding box center [570, 315] width 1140 height 390
click at [635, 444] on app-date-cell "08:00-18:00 (10h) 4/4 Handshake - 00878 Freshers Festival [GEOGRAPHIC_DATA] pin…" at bounding box center [604, 331] width 161 height 358
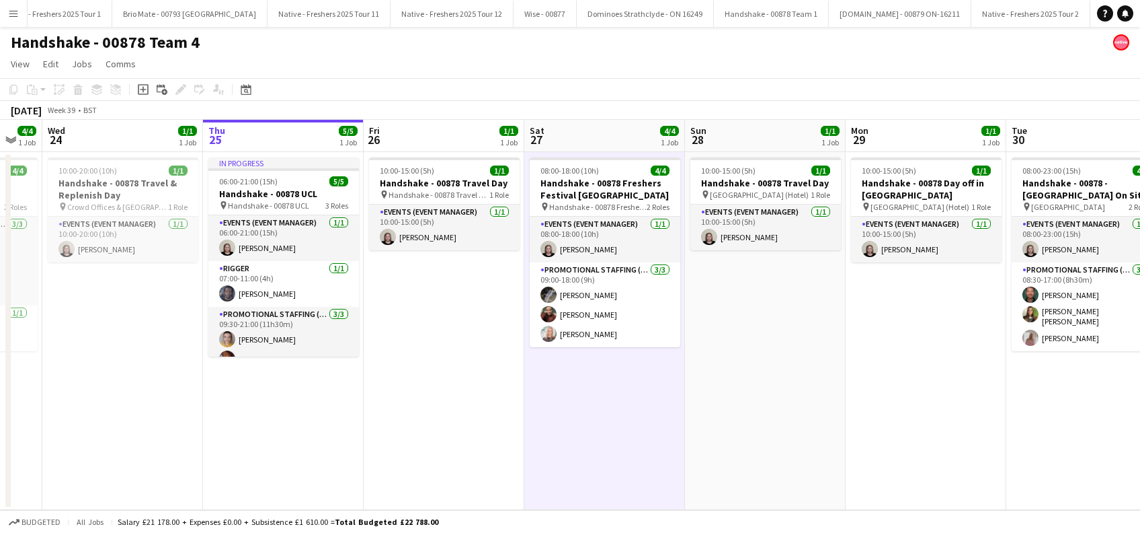
click at [761, 393] on app-date-cell "10:00-15:00 (5h) 1/1 Handshake - 00878 Travel Day pin [GEOGRAPHIC_DATA] (Hotel)…" at bounding box center [765, 331] width 161 height 358
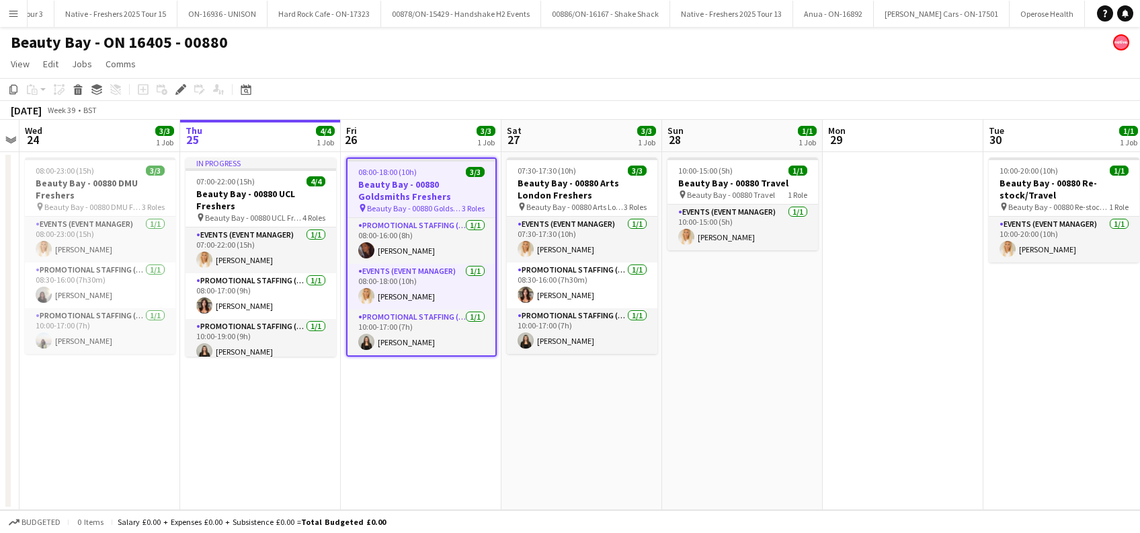
scroll to position [0, 6873]
click at [439, 416] on app-date-cell "08:00-18:00 (10h) 3/3 Beauty Bay - 00880 Goldsmiths Freshers pin Beauty Bay - 0…" at bounding box center [421, 331] width 161 height 358
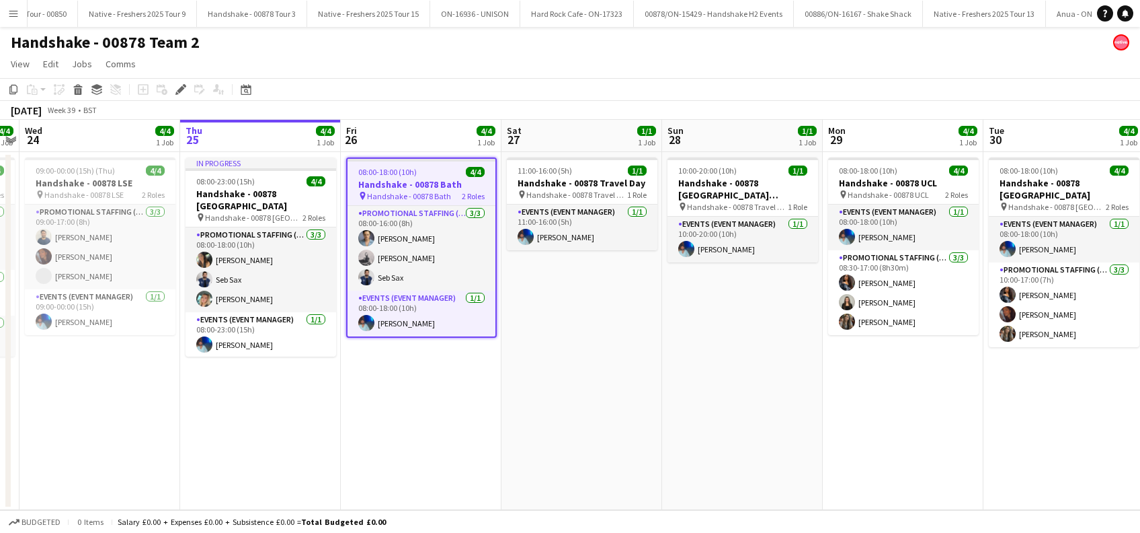
scroll to position [0, 6454]
click at [394, 386] on app-date-cell "08:00-18:00 (10h) 4/4 Handshake - 00878 Bath pin Handshake - 00878 Bath 2 Roles…" at bounding box center [421, 331] width 161 height 358
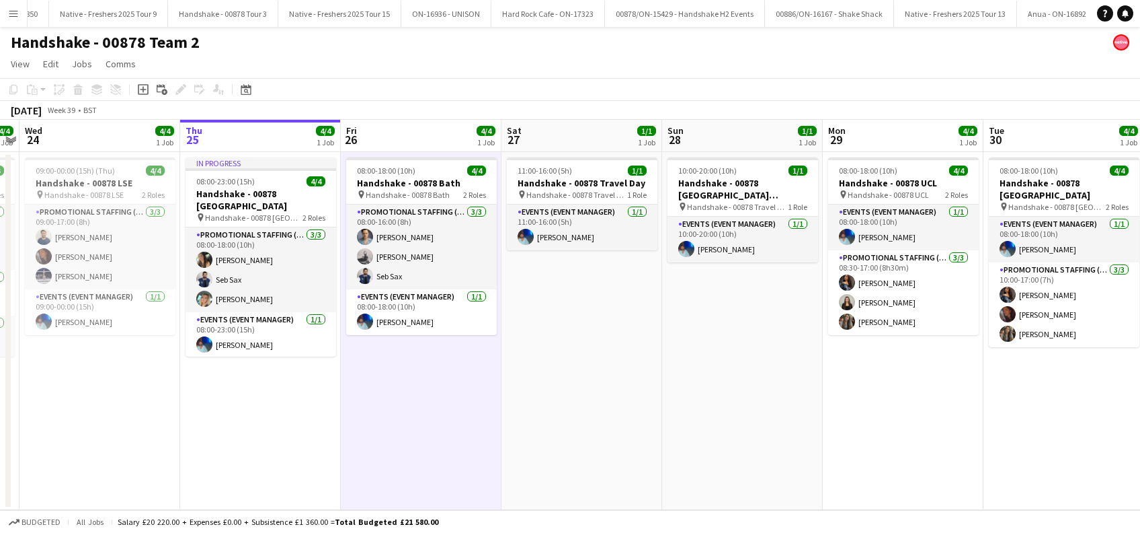
click at [437, 368] on app-date-cell "08:00-18:00 (10h) 4/4 Handshake - 00878 Bath pin Handshake - 00878 Bath 2 Roles…" at bounding box center [421, 331] width 161 height 358
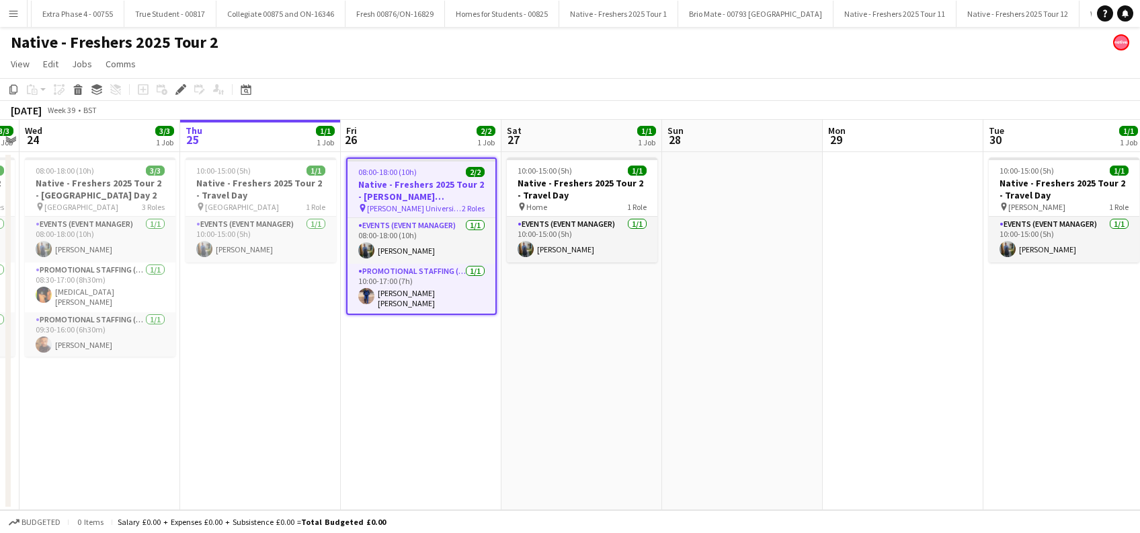
scroll to position [0, 2318]
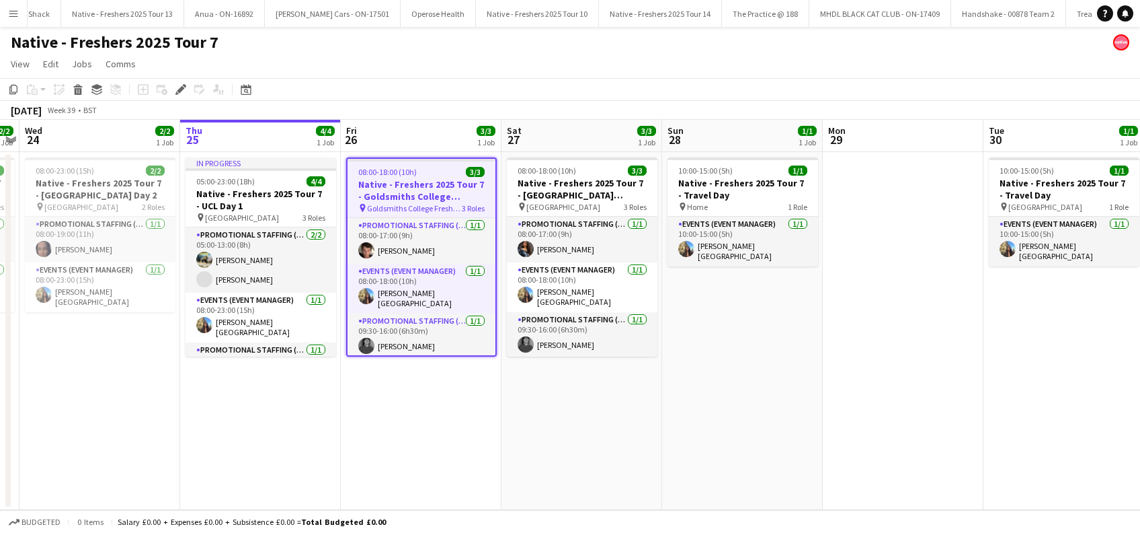
scroll to position [0, 7361]
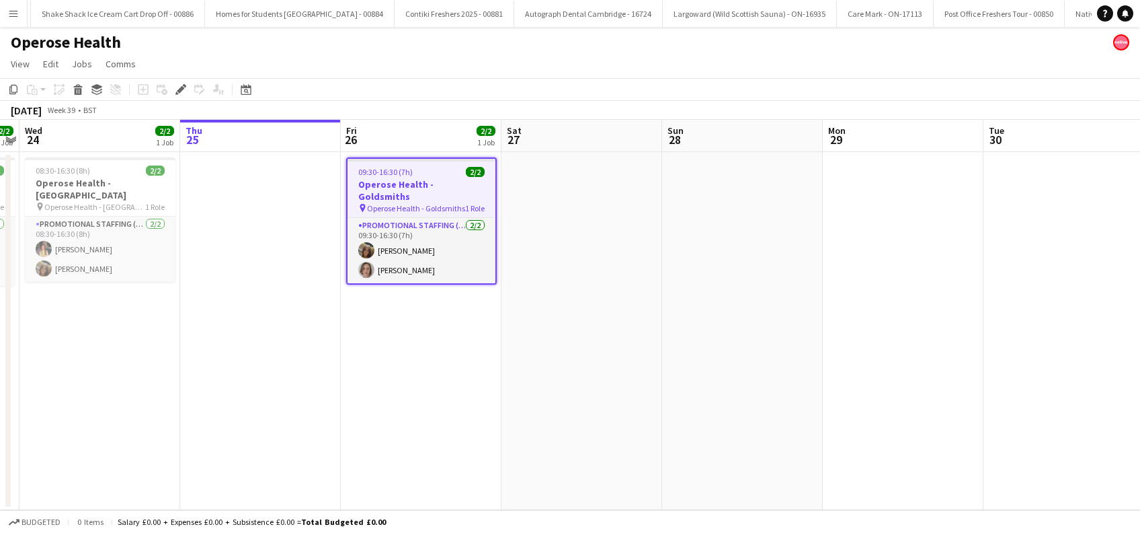
scroll to position [0, 5873]
